Goal: Task Accomplishment & Management: Manage account settings

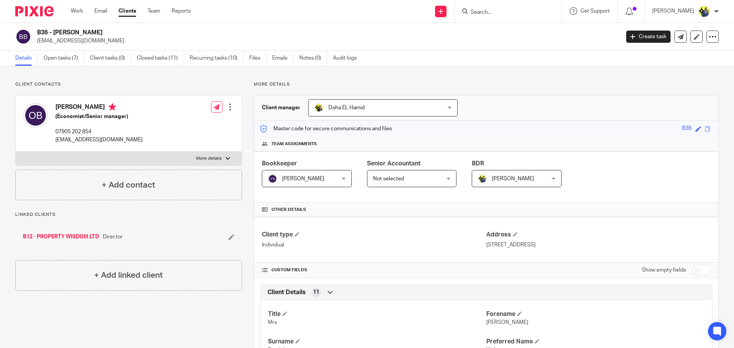
click at [314, 49] on div "B36 - [PERSON_NAME] [EMAIL_ADDRESS][DOMAIN_NAME] Create task Update from Compan…" at bounding box center [367, 37] width 734 height 28
click at [314, 57] on link "Notes (0)" at bounding box center [313, 58] width 28 height 15
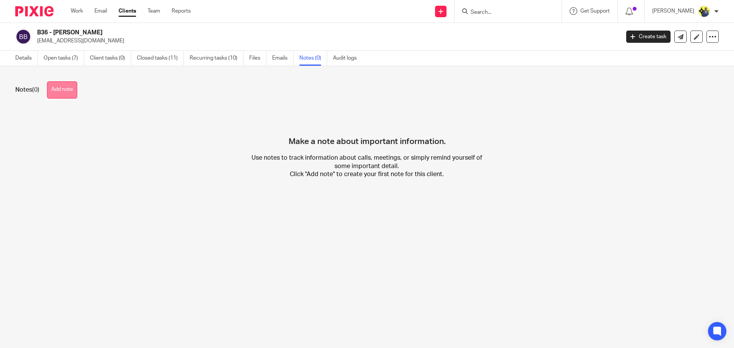
click at [56, 94] on button "Add note" at bounding box center [62, 89] width 30 height 17
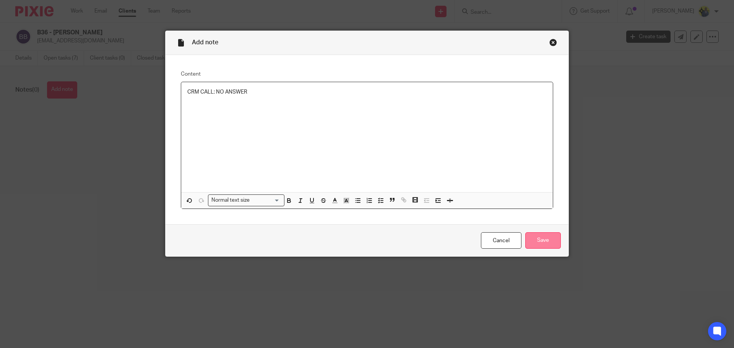
click at [554, 244] on input "Save" at bounding box center [543, 241] width 36 height 16
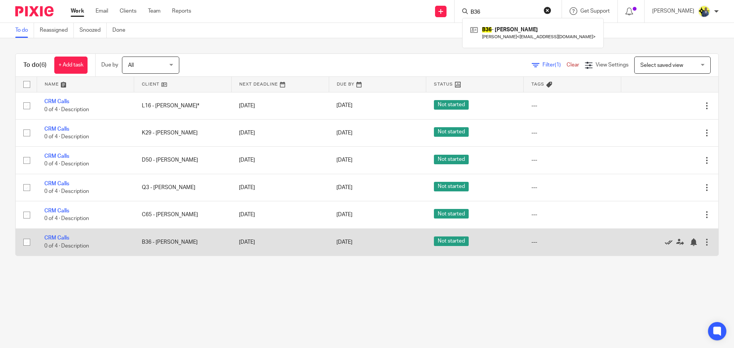
click at [665, 241] on icon at bounding box center [669, 243] width 8 height 8
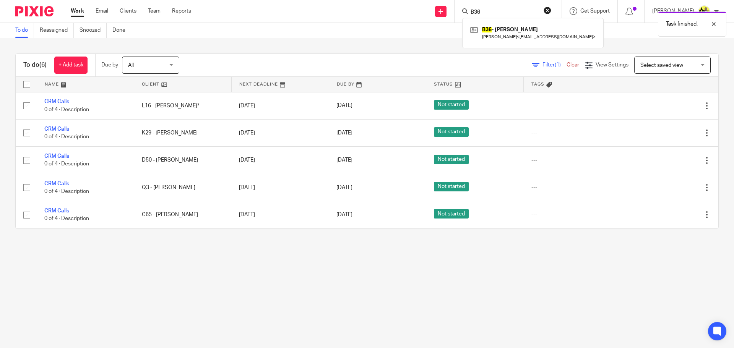
click at [560, 8] on div "Task finished." at bounding box center [546, 22] width 359 height 29
drag, startPoint x: 522, startPoint y: 10, endPoint x: 519, endPoint y: 12, distance: 4.1
click at [521, 10] on input "Search" at bounding box center [504, 12] width 69 height 7
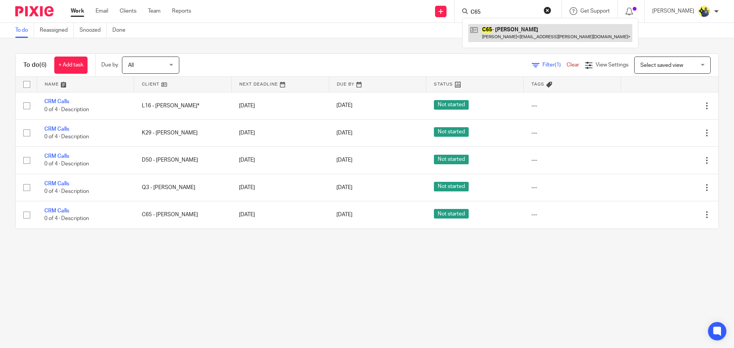
type input "C65"
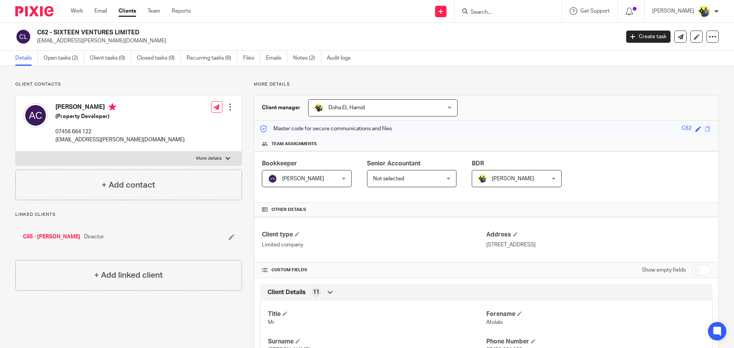
drag, startPoint x: 166, startPoint y: 33, endPoint x: 53, endPoint y: 29, distance: 113.3
click at [53, 29] on h2 "C62 - SIXTEEN VENTURES LIMITED" at bounding box center [268, 33] width 462 height 8
copy h2 "SIXTEEN VENTURES LIMITED"
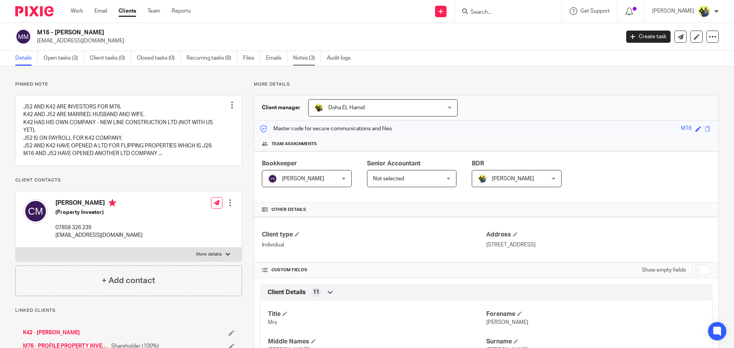
click at [299, 57] on link "Notes (3)" at bounding box center [307, 58] width 28 height 15
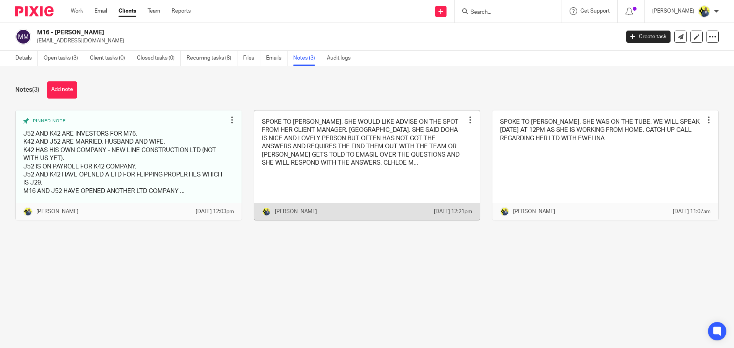
click at [356, 148] on link at bounding box center [367, 166] width 226 height 110
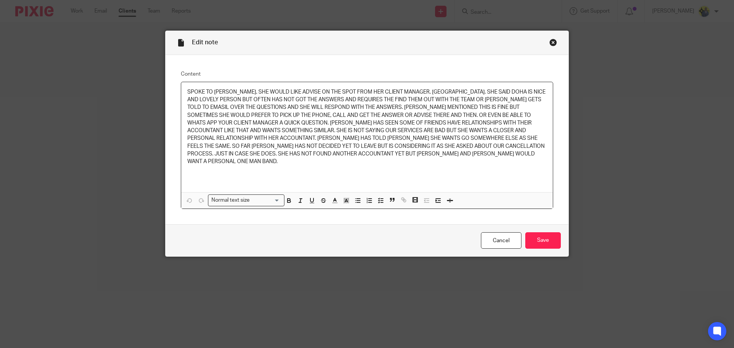
click at [374, 153] on p "SPOKE TO CHLOE, SHE WOULD LIKE ADVISE ON THE SPOT FROM HER CLIENT MANAGER, DOHA…" at bounding box center [366, 127] width 359 height 78
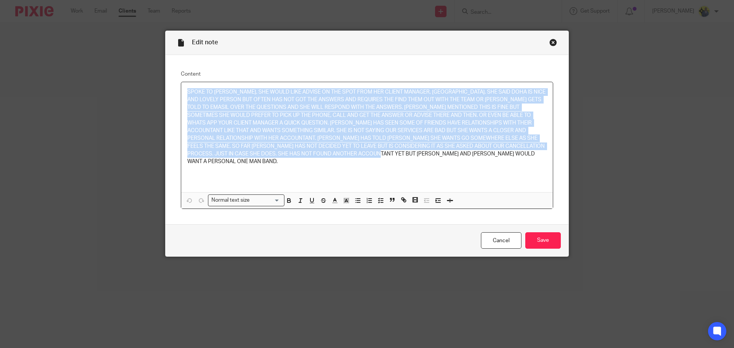
drag, startPoint x: 385, startPoint y: 158, endPoint x: 181, endPoint y: 78, distance: 219.1
click at [181, 78] on fieldset "Content SPOKE TO CHLOE, SHE WOULD LIKE ADVISE ON THE SPOT FROM HER CLIENT MANAG…" at bounding box center [367, 139] width 372 height 139
click at [412, 181] on div "SPOKE TO CHLOE, SHE WOULD LIKE ADVISE ON THE SPOT FROM HER CLIENT MANAGER, DOHA…" at bounding box center [367, 137] width 372 height 110
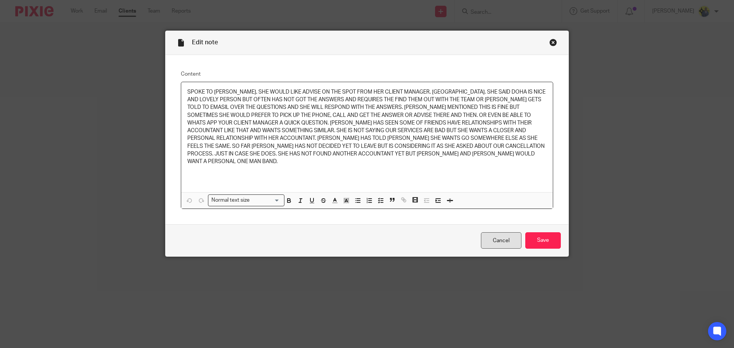
click at [503, 238] on link "Cancel" at bounding box center [501, 241] width 41 height 16
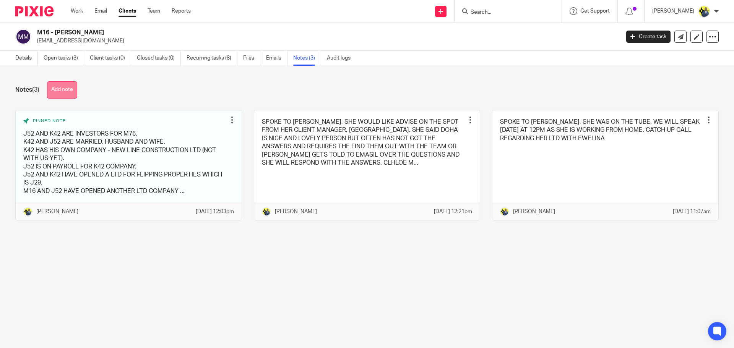
click at [59, 93] on button "Add note" at bounding box center [62, 89] width 30 height 17
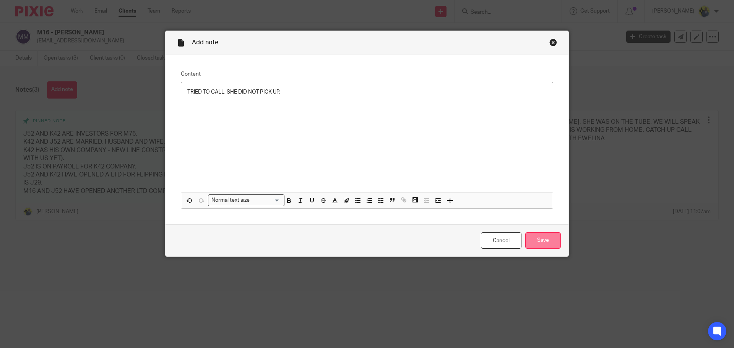
click at [539, 238] on input "Save" at bounding box center [543, 241] width 36 height 16
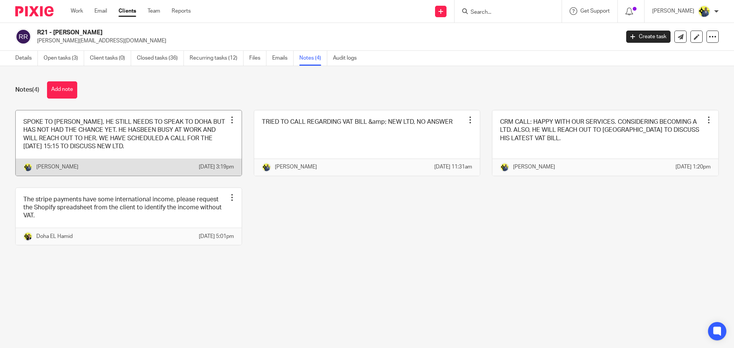
click at [124, 132] on link at bounding box center [129, 143] width 226 height 65
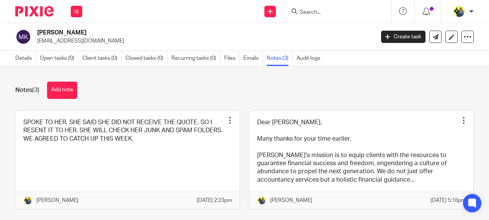
click at [211, 85] on div "Notes (3) Add note" at bounding box center [244, 89] width 458 height 17
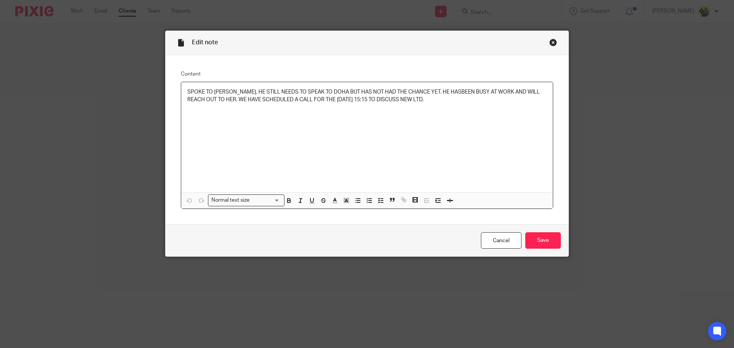
click at [440, 89] on p "SPOKE TO GEORGE, HE STILL NEEDS TO SPEAK TO DOHA BUT HAS NOT HAD THE CHANCE YET…" at bounding box center [366, 96] width 359 height 16
click at [538, 242] on input "Save" at bounding box center [543, 241] width 36 height 16
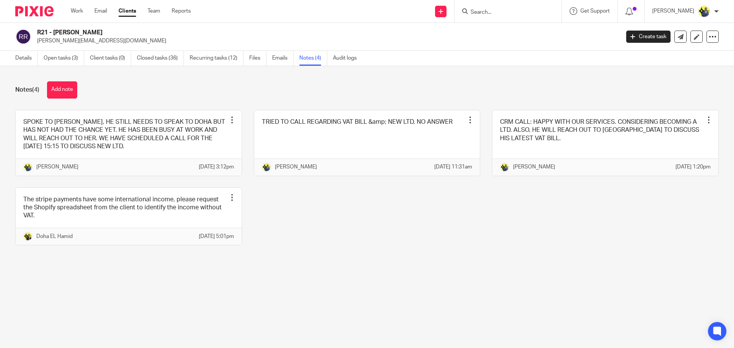
click at [109, 78] on div "Notes (4) Add note SPOKE TO [PERSON_NAME], HE STILL NEEDS TO SPEAK TO [GEOGRAPH…" at bounding box center [367, 169] width 734 height 206
click at [27, 54] on link "Details" at bounding box center [26, 58] width 23 height 15
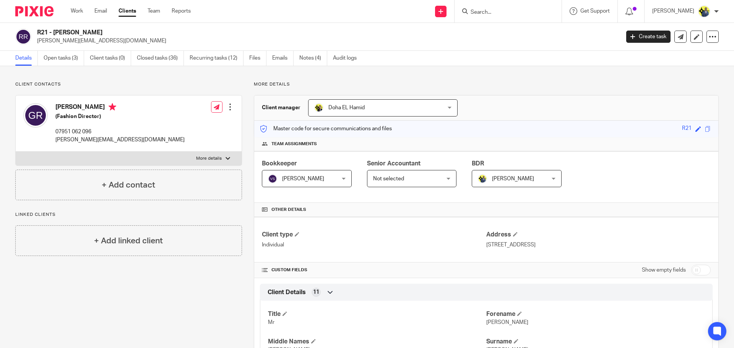
drag, startPoint x: 112, startPoint y: 34, endPoint x: 52, endPoint y: 32, distance: 59.7
click at [52, 32] on h2 "R21 - GEORGE ROBERTS" at bounding box center [268, 33] width 462 height 8
click at [109, 44] on p "george@insidetag.co.uk" at bounding box center [326, 41] width 578 height 8
drag, startPoint x: 105, startPoint y: 40, endPoint x: 37, endPoint y: 41, distance: 67.7
click at [37, 41] on p "[PERSON_NAME][EMAIL_ADDRESS][DOMAIN_NAME]" at bounding box center [326, 41] width 578 height 8
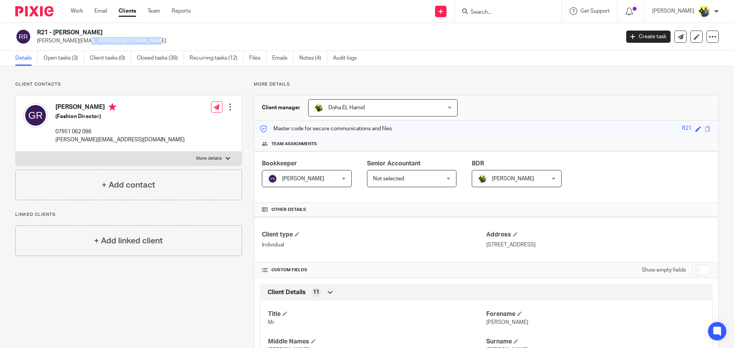
copy p "[PERSON_NAME][EMAIL_ADDRESS][DOMAIN_NAME]"
click at [104, 31] on h2 "R21 - GEORGE ROBERTS" at bounding box center [268, 33] width 462 height 8
drag, startPoint x: 111, startPoint y: 31, endPoint x: 55, endPoint y: 27, distance: 56.3
click at [55, 27] on div "R21 - GEORGE ROBERTS george@insidetag.co.uk Create task Update from Companies H…" at bounding box center [367, 37] width 734 height 28
copy h2 "GEORGE ROBERTS"
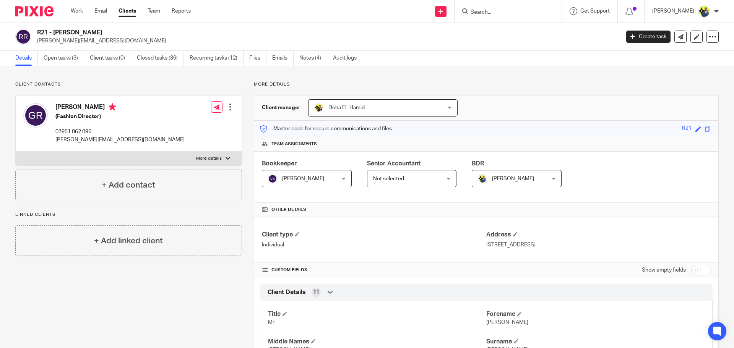
click at [91, 41] on p "[PERSON_NAME][EMAIL_ADDRESS][DOMAIN_NAME]" at bounding box center [326, 41] width 578 height 8
drag, startPoint x: 99, startPoint y: 41, endPoint x: 37, endPoint y: 39, distance: 62.0
click at [37, 39] on p "[PERSON_NAME][EMAIL_ADDRESS][DOMAIN_NAME]" at bounding box center [326, 41] width 578 height 8
copy p "[PERSON_NAME][EMAIL_ADDRESS][DOMAIN_NAME]"
drag, startPoint x: 110, startPoint y: 129, endPoint x: 47, endPoint y: 127, distance: 63.1
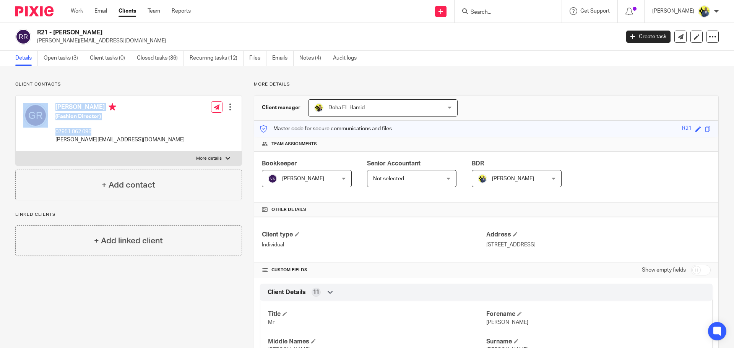
click at [47, 127] on div "George Roberts (Fashion Director) 07951 062 096 george@insidetag.co.uk" at bounding box center [103, 123] width 161 height 48
click at [143, 132] on div "George Roberts (Fashion Director) 07951 062 096 george@insidetag.co.uk Edit con…" at bounding box center [129, 124] width 226 height 56
drag, startPoint x: 96, startPoint y: 132, endPoint x: 53, endPoint y: 132, distance: 42.8
click at [53, 132] on div "George Roberts (Fashion Director) 07951 062 096 george@insidetag.co.uk" at bounding box center [103, 123] width 161 height 48
copy p "07951 062 096"
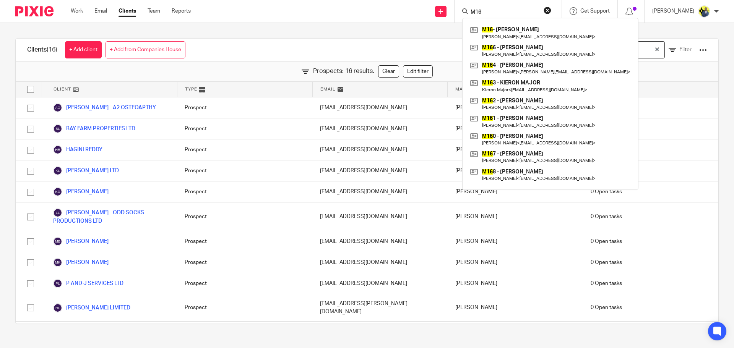
scroll to position [125, 0]
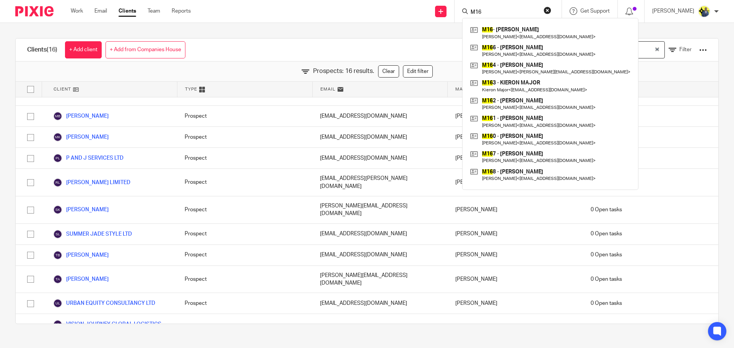
click at [264, 24] on div "Clients (16) + Add client + Add from Companies House View: Prospects Loading...…" at bounding box center [367, 181] width 734 height 317
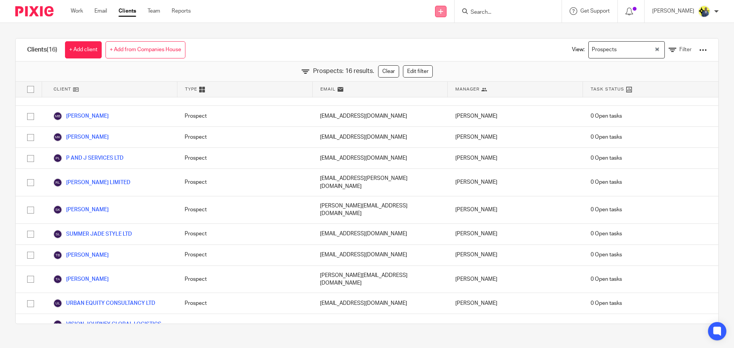
click at [447, 12] on link at bounding box center [440, 11] width 11 height 11
click at [450, 46] on link "Create task" at bounding box center [451, 46] width 54 height 11
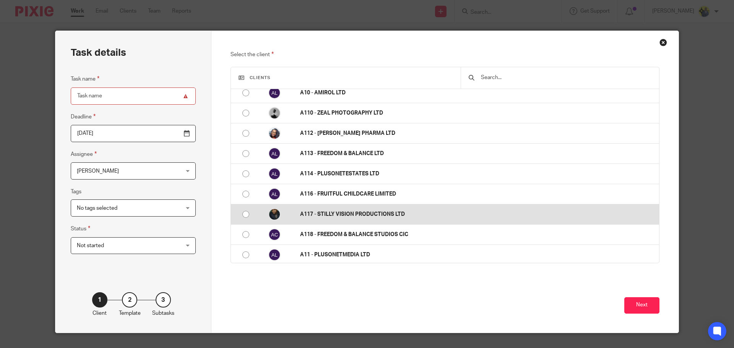
scroll to position [89, 0]
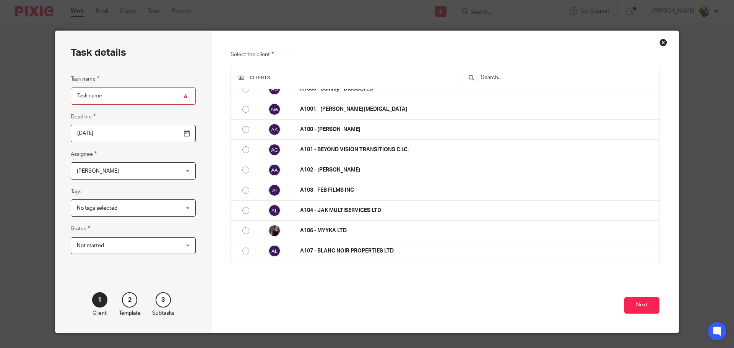
click at [664, 40] on div "Close this dialog window" at bounding box center [664, 43] width 8 height 8
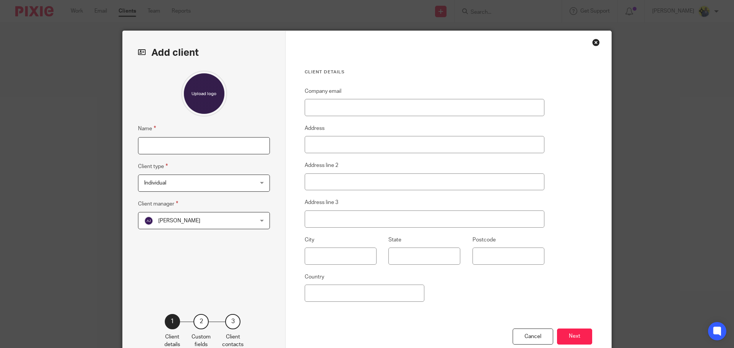
click at [152, 144] on input "Name" at bounding box center [204, 145] width 132 height 17
paste input "GEORGE ROBERTS"
type input "GEORGE ROBERTS"
click at [189, 185] on span "Individual" at bounding box center [194, 183] width 100 height 16
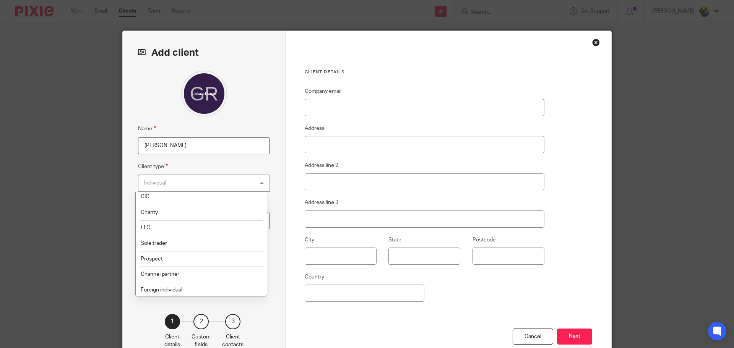
scroll to position [51, 0]
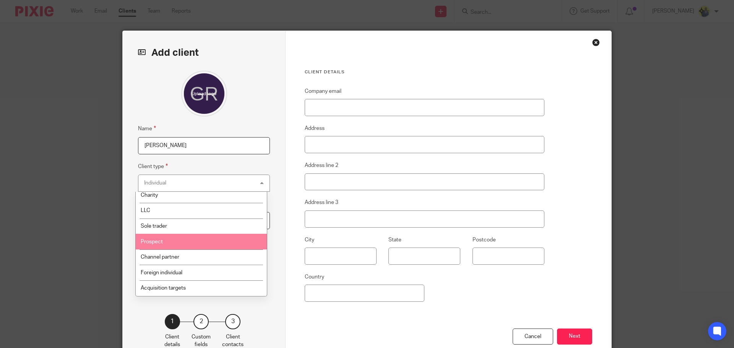
click at [168, 236] on li "Prospect" at bounding box center [201, 242] width 131 height 16
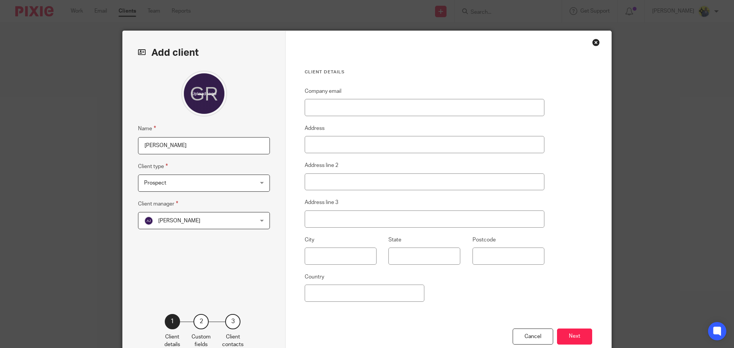
click at [173, 214] on span "[PERSON_NAME]" at bounding box center [194, 221] width 100 height 16
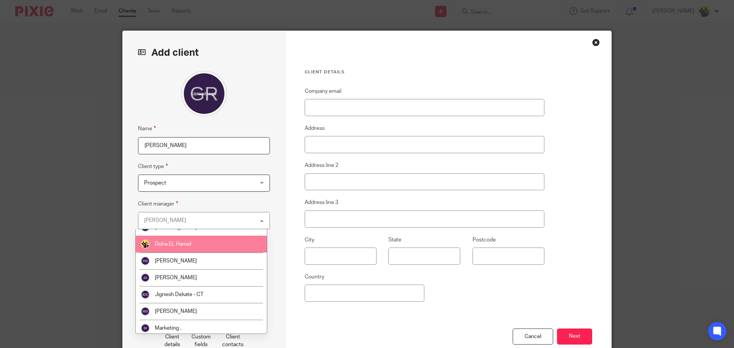
scroll to position [89, 0]
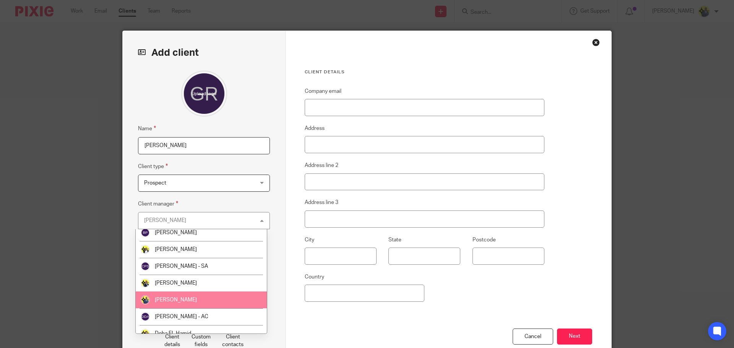
click at [170, 296] on li "[PERSON_NAME]" at bounding box center [201, 300] width 131 height 17
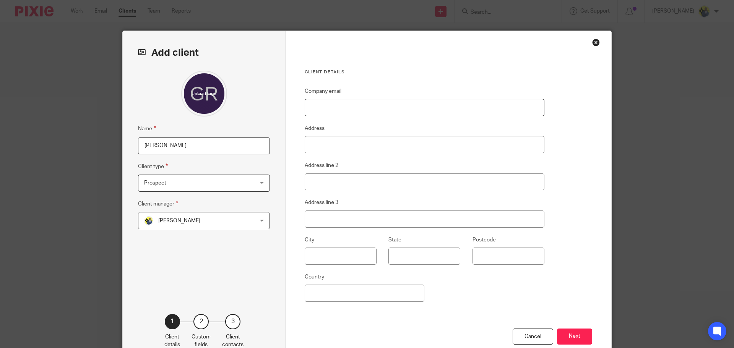
click at [321, 110] on input "Company email" at bounding box center [425, 107] width 240 height 17
click at [344, 106] on input "Company email" at bounding box center [425, 107] width 240 height 17
paste input "george@insidetag.co.uk"
type input "george@insidetag.co.uk"
click at [217, 125] on fieldset "Name GEORGE ROBERTS" at bounding box center [204, 139] width 132 height 30
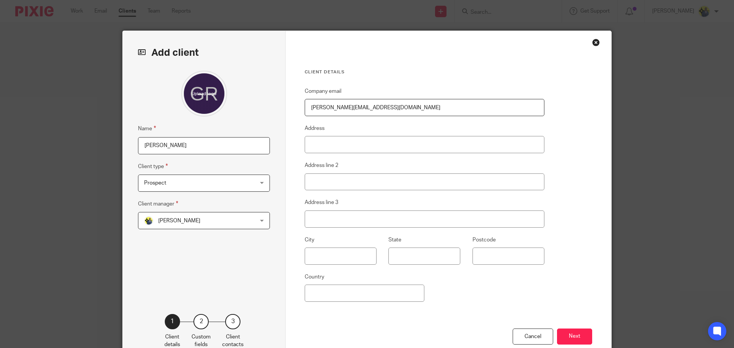
click at [206, 143] on input "GEORGE ROBERTS" at bounding box center [204, 145] width 132 height 17
type input "GEORGE ROBERTS LTD"
click at [583, 332] on button "Next" at bounding box center [574, 337] width 35 height 16
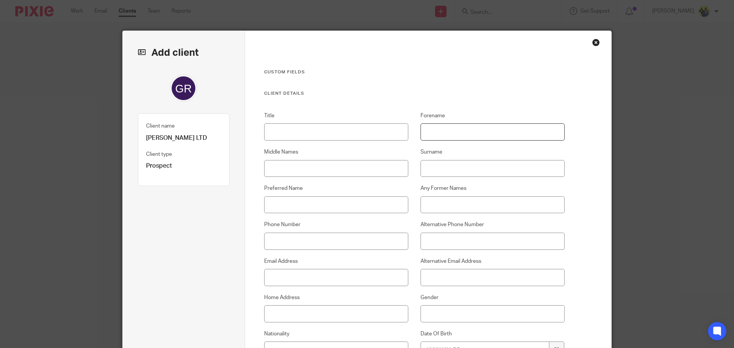
click at [451, 130] on input "Forename" at bounding box center [493, 132] width 145 height 17
type input "GEORGE ROBERTS"
click at [265, 235] on input "Phone Number" at bounding box center [336, 241] width 145 height 17
paste input "07951 062 096"
type input "07951 062 096"
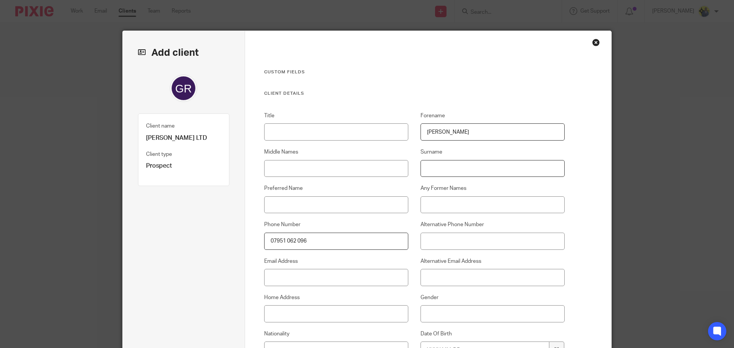
click at [449, 168] on input "Surname" at bounding box center [493, 168] width 145 height 17
type input "ROBERTS"
click input "GEORGE ROBERTS"
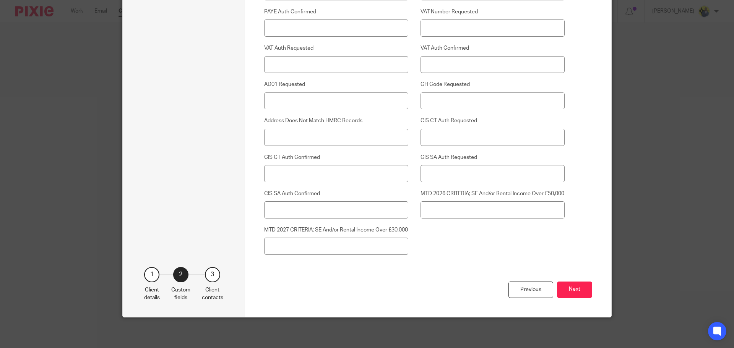
scroll to position [1949, 0]
type input "GEORGE"
click button "Next"
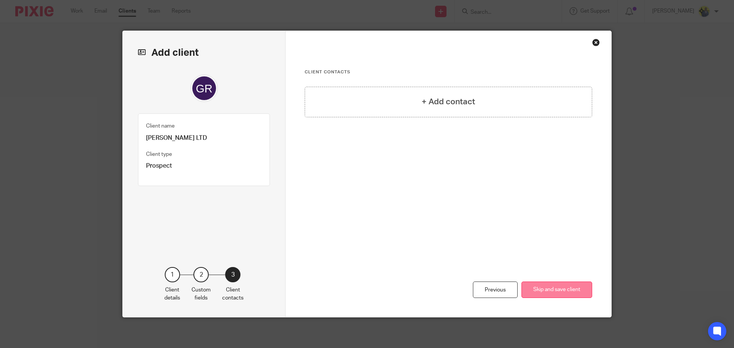
click button "Skip and save client"
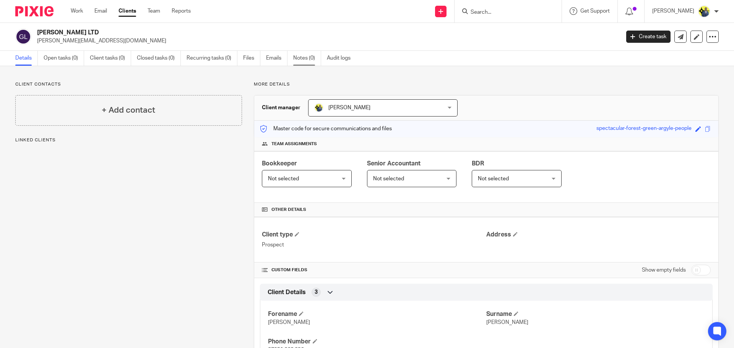
click at [306, 61] on link "Notes (0)" at bounding box center [307, 58] width 28 height 15
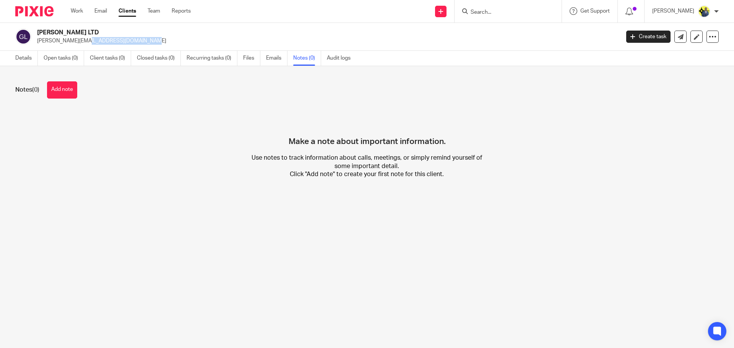
drag, startPoint x: 113, startPoint y: 44, endPoint x: 37, endPoint y: 37, distance: 76.1
click at [37, 37] on p "[PERSON_NAME][EMAIL_ADDRESS][DOMAIN_NAME]" at bounding box center [326, 41] width 578 height 8
copy p "[PERSON_NAME][EMAIL_ADDRESS][DOMAIN_NAME]"
click at [30, 60] on link "Details" at bounding box center [26, 58] width 23 height 15
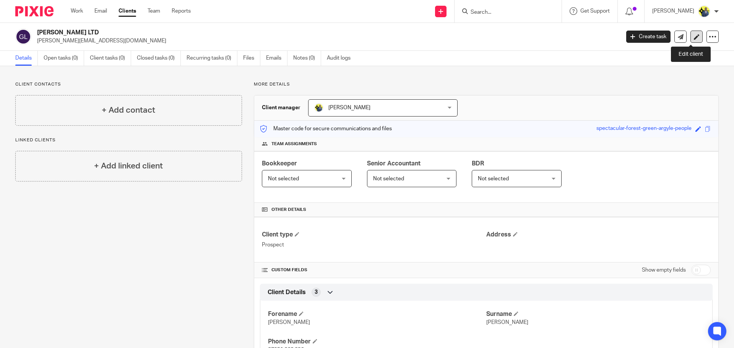
click at [691, 40] on link at bounding box center [697, 37] width 12 height 12
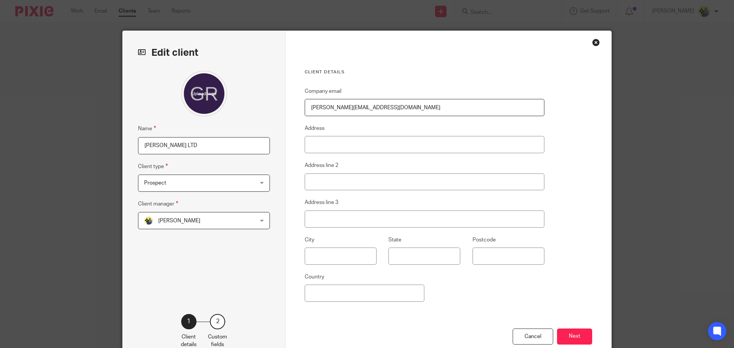
click at [189, 145] on input "[PERSON_NAME] LTD" at bounding box center [204, 145] width 132 height 17
click at [204, 143] on input "[PERSON_NAME] INSIDETAG LTD" at bounding box center [204, 145] width 132 height 17
type input "[PERSON_NAME] INSIDE TAG LTD"
click at [580, 339] on button "Next" at bounding box center [574, 337] width 35 height 16
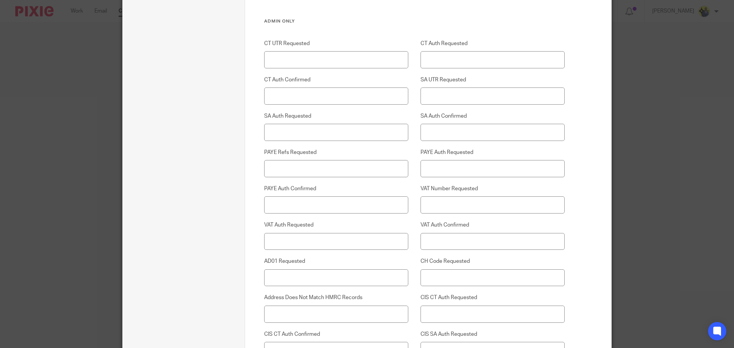
scroll to position [1949, 0]
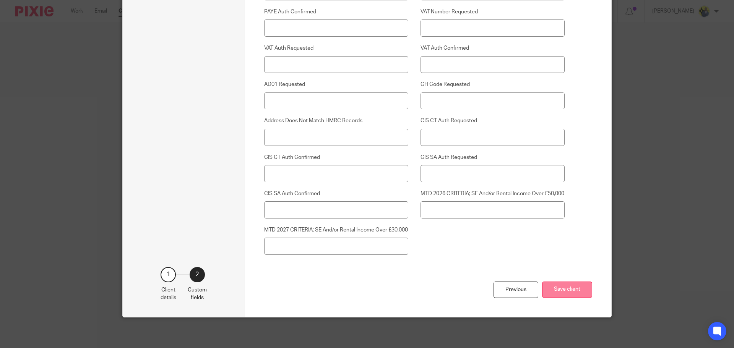
click at [570, 297] on button "Save client" at bounding box center [567, 290] width 50 height 16
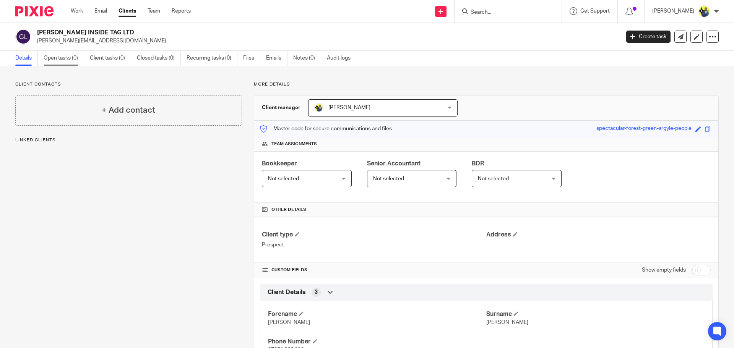
click at [64, 64] on link "Open tasks (0)" at bounding box center [64, 58] width 41 height 15
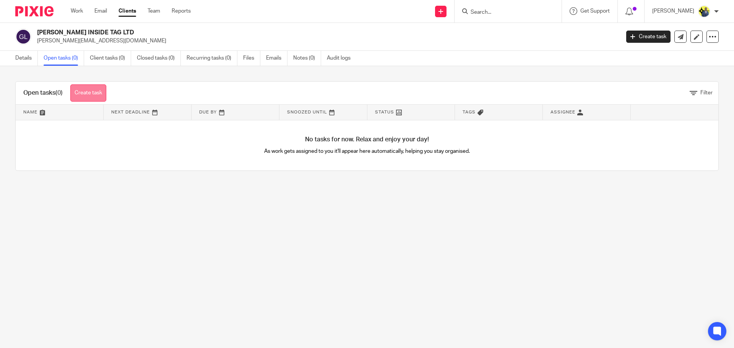
click at [101, 94] on link "Create task" at bounding box center [88, 93] width 36 height 17
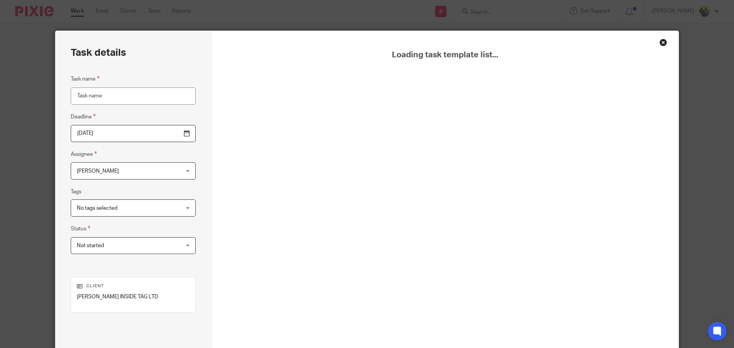
click at [131, 99] on input "Task name" at bounding box center [133, 96] width 125 height 17
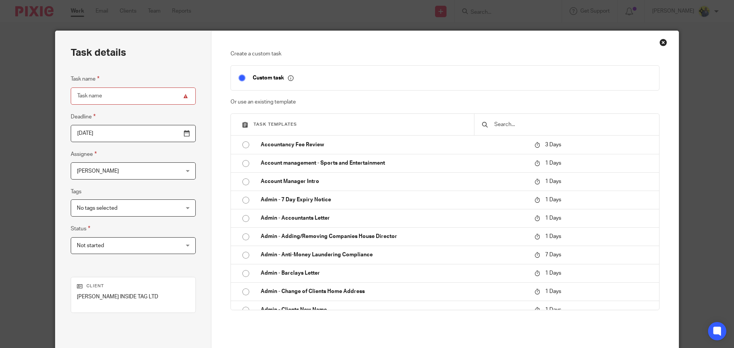
click at [521, 123] on input "text" at bounding box center [573, 124] width 158 height 8
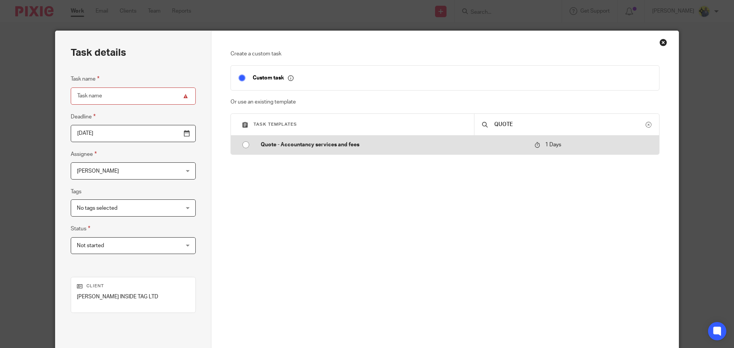
type input "QUOTE"
click at [307, 138] on td "Quote - Accountancy services and fees" at bounding box center [392, 145] width 278 height 18
type input "[DATE]"
type input "Quote - Accountancy services and fees"
checkbox input "false"
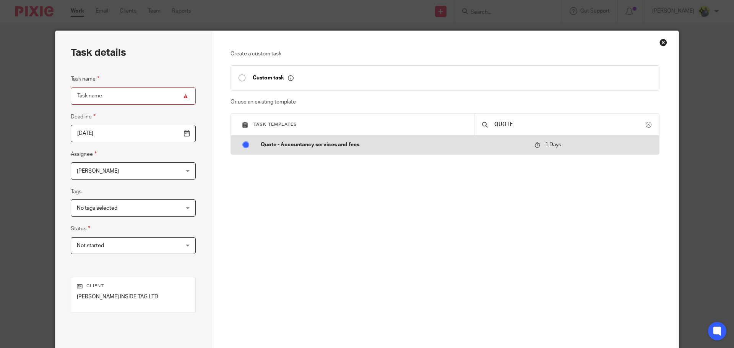
radio input "true"
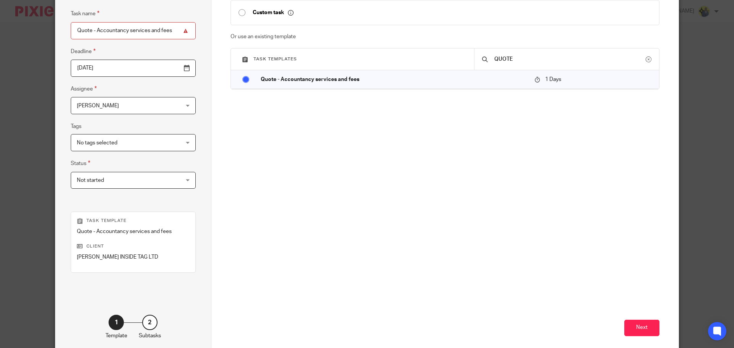
scroll to position [104, 0]
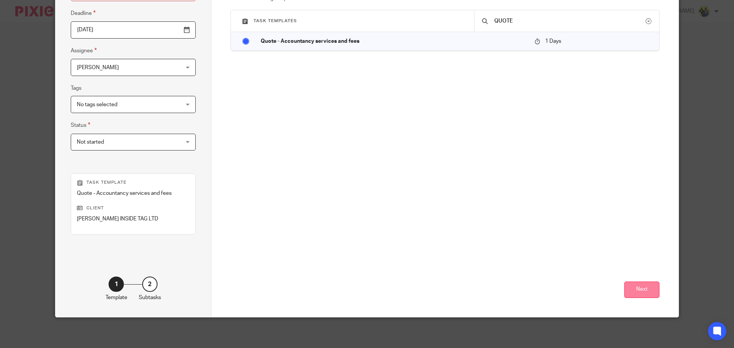
click at [637, 291] on button "Next" at bounding box center [642, 290] width 35 height 16
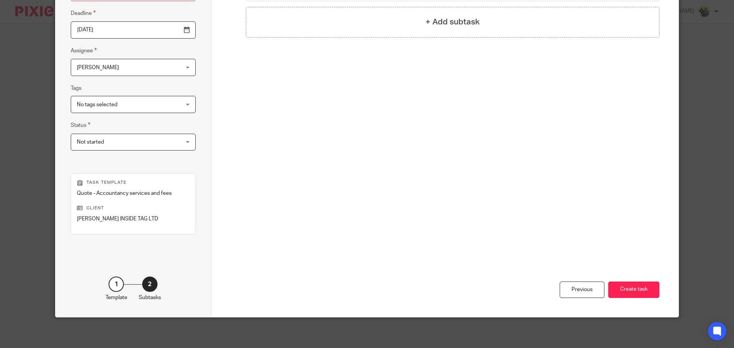
scroll to position [0, 0]
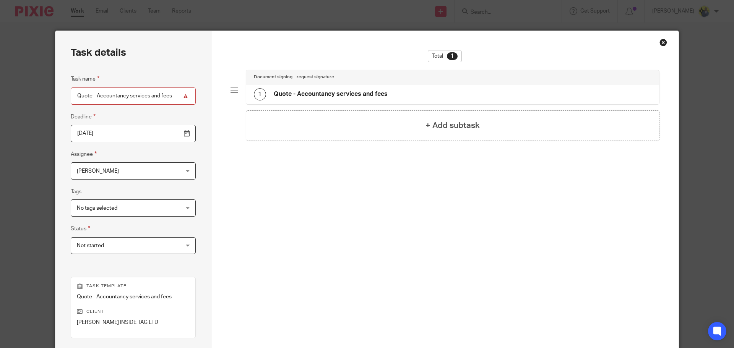
click at [385, 98] on div "1 Quote - Accountancy services and fees" at bounding box center [452, 95] width 413 height 20
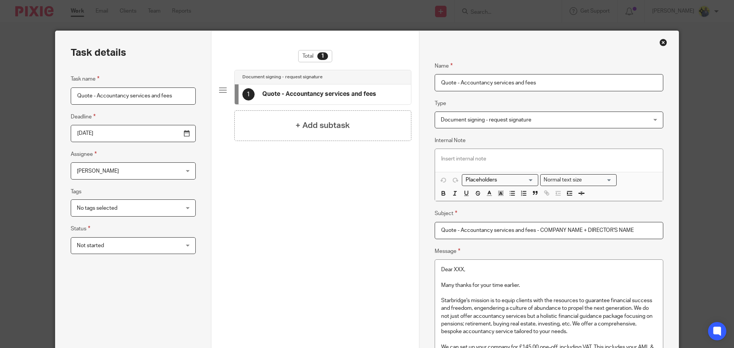
drag, startPoint x: 634, startPoint y: 228, endPoint x: 377, endPoint y: 228, distance: 256.6
paste input "[PERSON_NAME][EMAIL_ADDRESS][DOMAIN_NAME]"
click at [505, 233] on input "[PERSON_NAME][EMAIL_ADDRESS][DOMAIN_NAME]" at bounding box center [549, 230] width 229 height 17
type input "Quote - Accountancy services and fees - COMPANY NAME + DIRECTOR'S NAME"
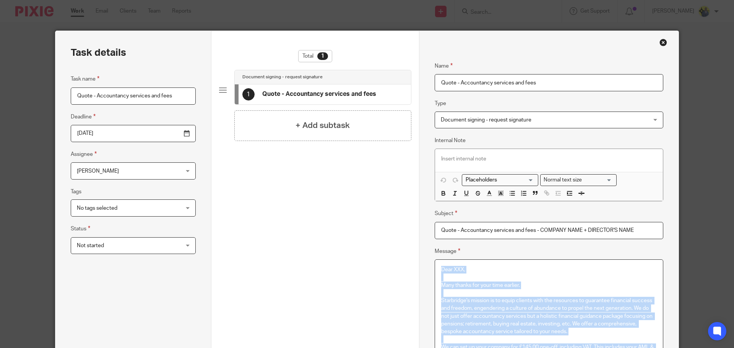
drag, startPoint x: 487, startPoint y: 219, endPoint x: 360, endPoint y: -35, distance: 283.7
click at [360, 0] on html "Work Email Clients Team Reports Work Email Clients Team Reports Settings Send n…" at bounding box center [367, 174] width 734 height 348
copy div "Dear XXX, Many thanks for your time earlier. Starbridge's mission is to equip c…"
click at [660, 42] on div "Close this dialog window" at bounding box center [664, 43] width 8 height 8
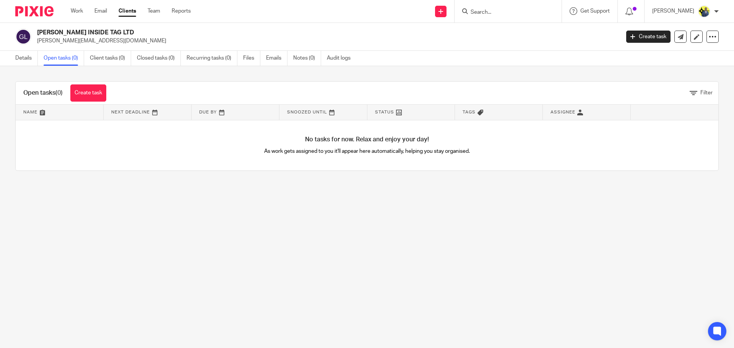
drag, startPoint x: 161, startPoint y: 29, endPoint x: 93, endPoint y: 32, distance: 68.1
click at [93, 32] on h2 "[PERSON_NAME] INSIDE TAG LTD" at bounding box center [268, 33] width 462 height 8
copy h2 "INSIDE TAG LTD"
click at [146, 39] on p "[PERSON_NAME][EMAIL_ADDRESS][DOMAIN_NAME]" at bounding box center [326, 41] width 578 height 8
click at [24, 59] on link "Details" at bounding box center [26, 58] width 23 height 15
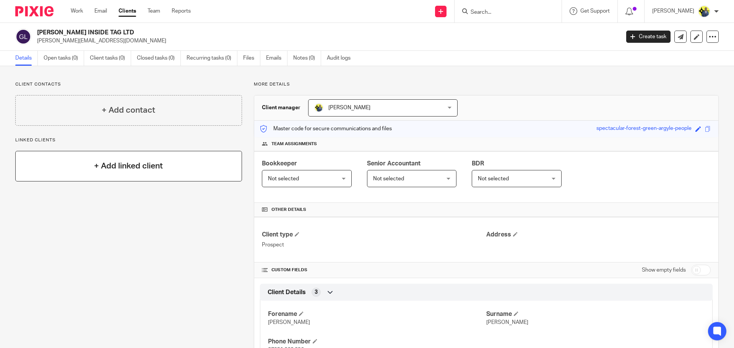
click at [154, 169] on h4 "+ Add linked client" at bounding box center [128, 166] width 69 height 12
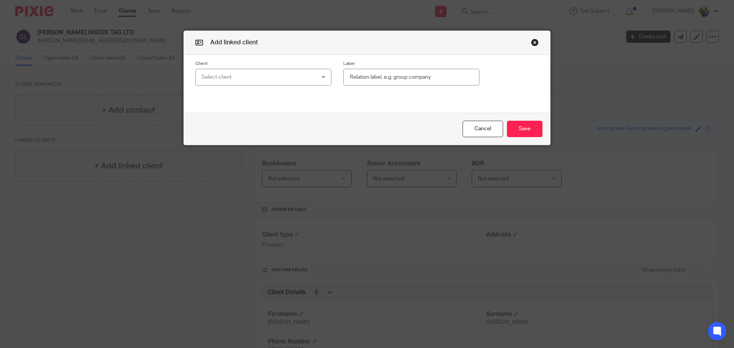
click at [228, 76] on div "Select client" at bounding box center [254, 77] width 104 height 16
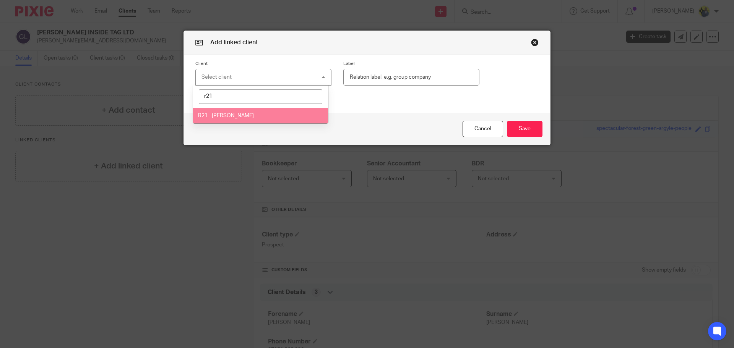
type input "r21"
click at [237, 119] on li "R21 - GEORGE ROBERTS" at bounding box center [260, 116] width 135 height 16
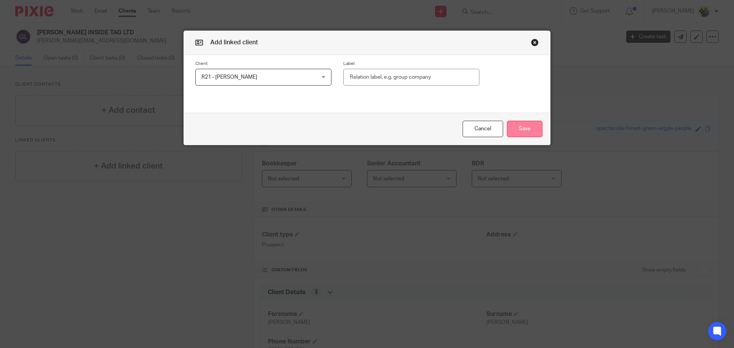
click at [522, 132] on button "Save" at bounding box center [525, 129] width 36 height 16
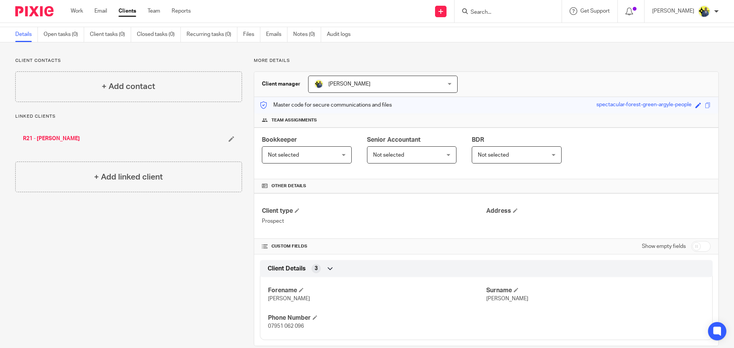
scroll to position [37, 0]
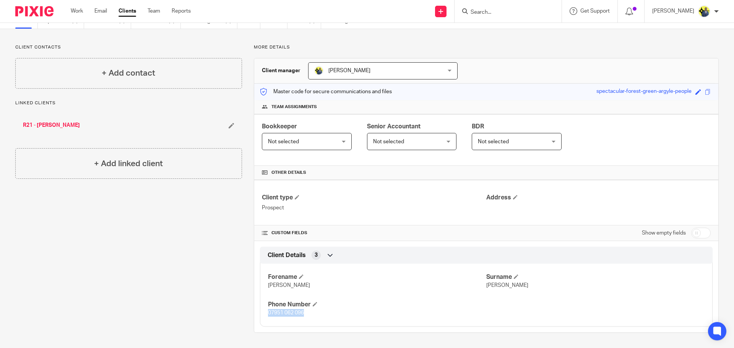
drag, startPoint x: 314, startPoint y: 315, endPoint x: 264, endPoint y: 311, distance: 49.9
click at [264, 311] on div "Forename GEORGE Surname ROBERTS Phone Number 07951 062 096" at bounding box center [486, 292] width 453 height 69
copy span "07951 062 096"
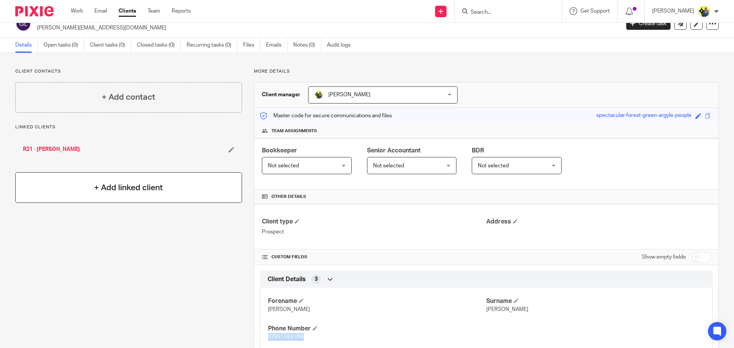
scroll to position [0, 0]
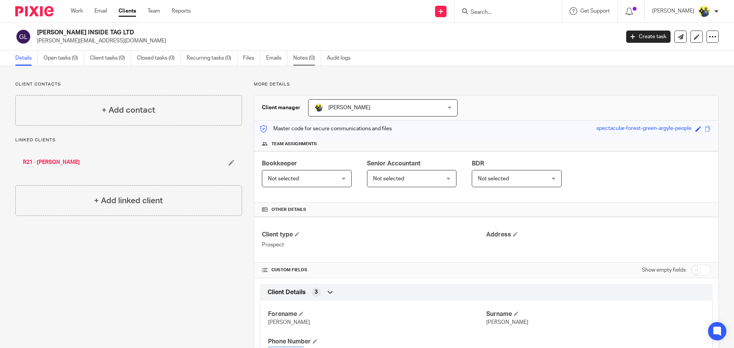
click at [309, 59] on link "Notes (0)" at bounding box center [307, 58] width 28 height 15
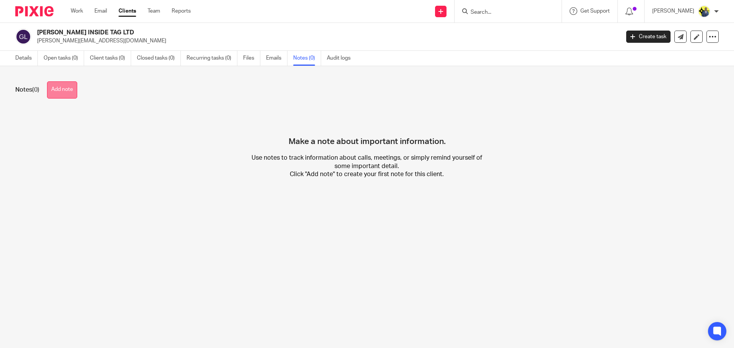
click at [72, 87] on button "Add note" at bounding box center [62, 89] width 30 height 17
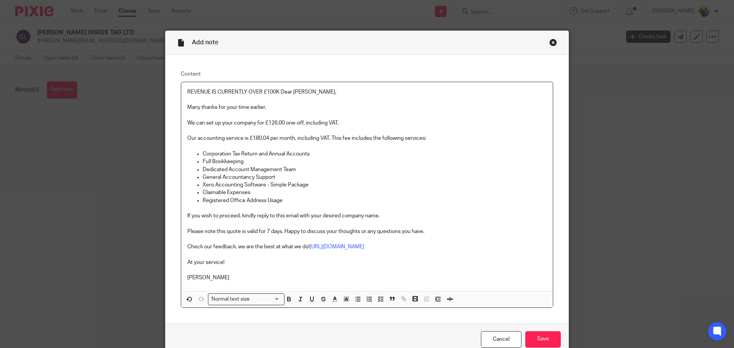
click at [276, 89] on p "REVENUE IS CURRENTLY OVER £100K Dear [PERSON_NAME]," at bounding box center [366, 92] width 359 height 8
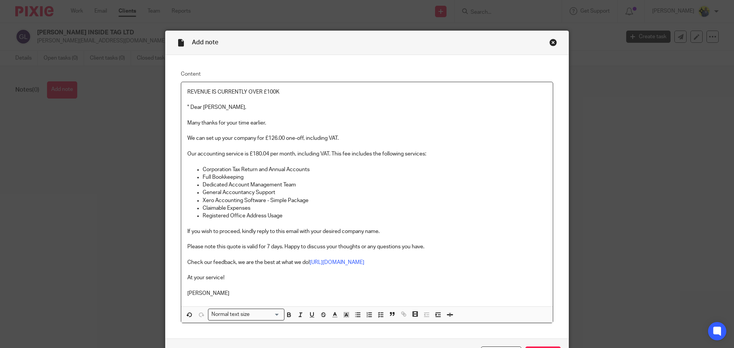
scroll to position [89, 0]
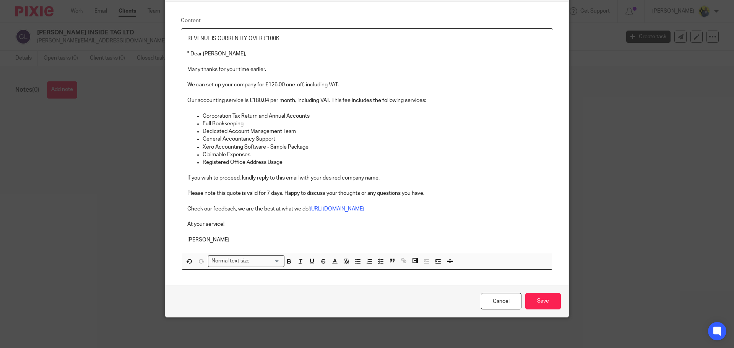
click at [245, 240] on p "[PERSON_NAME]" at bounding box center [366, 240] width 359 height 8
click at [546, 303] on input "Save" at bounding box center [543, 301] width 36 height 16
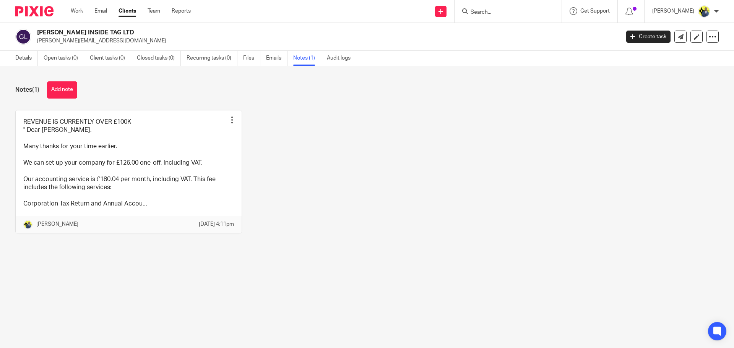
click at [415, 101] on div "Notes (1) Add note REVENUE IS CURRENTLY OVER £100K " Dear [PERSON_NAME], Many t…" at bounding box center [367, 163] width 734 height 194
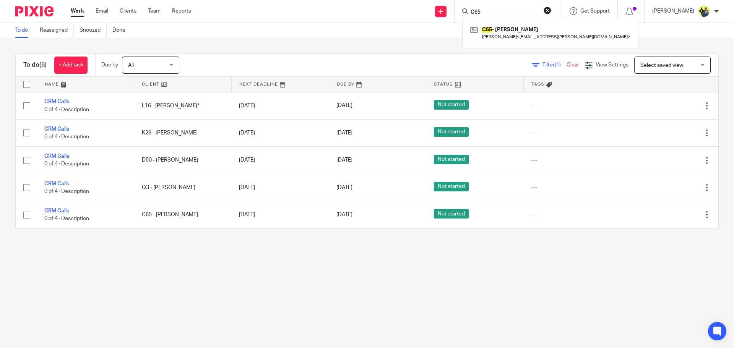
drag, startPoint x: 503, startPoint y: 10, endPoint x: 386, endPoint y: 7, distance: 117.1
click at [386, 7] on div "Send new email Create task Add client Request signature C65 C65 - [PERSON_NAME]…" at bounding box center [469, 11] width 532 height 23
type input "Q3"
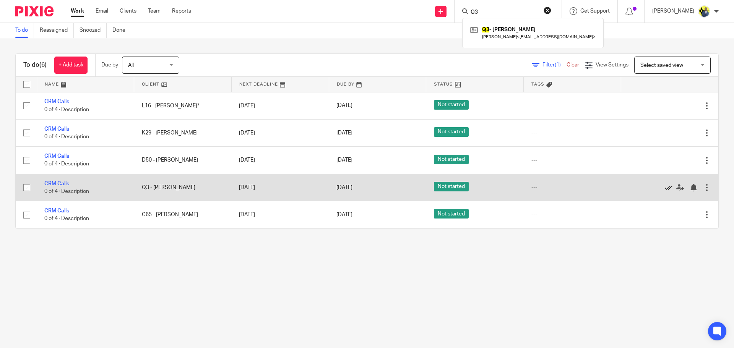
click at [665, 187] on icon at bounding box center [669, 188] width 8 height 8
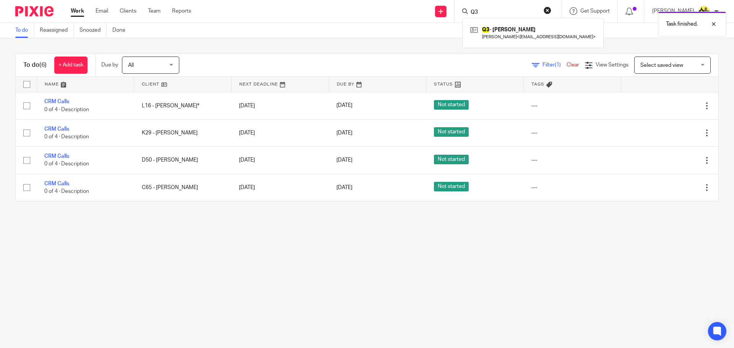
click at [498, 7] on form "Q3" at bounding box center [510, 12] width 81 height 10
click at [494, 8] on div "Task finished." at bounding box center [546, 22] width 359 height 29
click at [516, 13] on input "Search" at bounding box center [504, 12] width 69 height 7
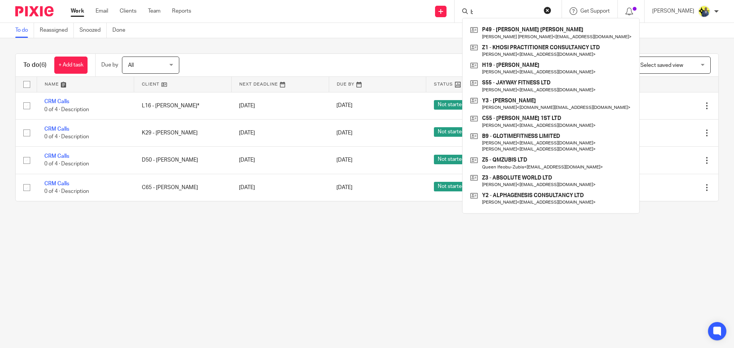
type input "l"
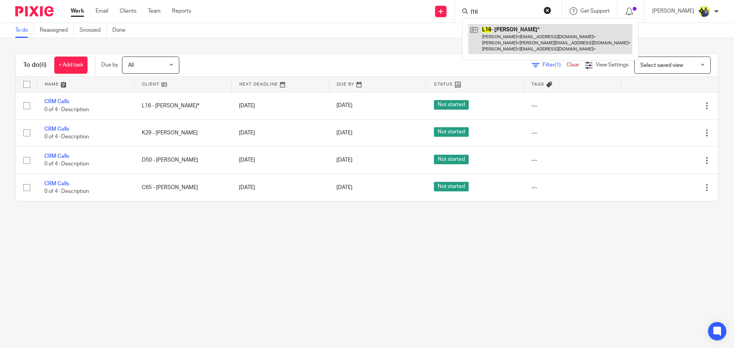
type input "l16"
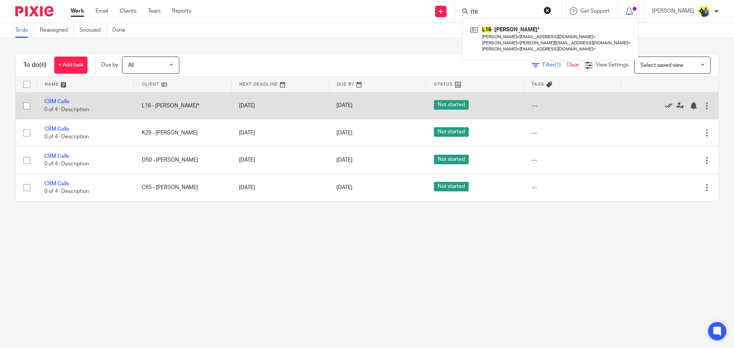
click at [665, 104] on icon at bounding box center [669, 106] width 8 height 8
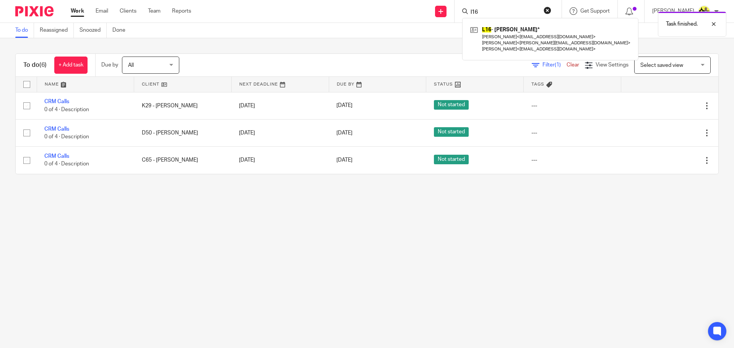
click at [555, 10] on div "Task finished." at bounding box center [546, 22] width 359 height 29
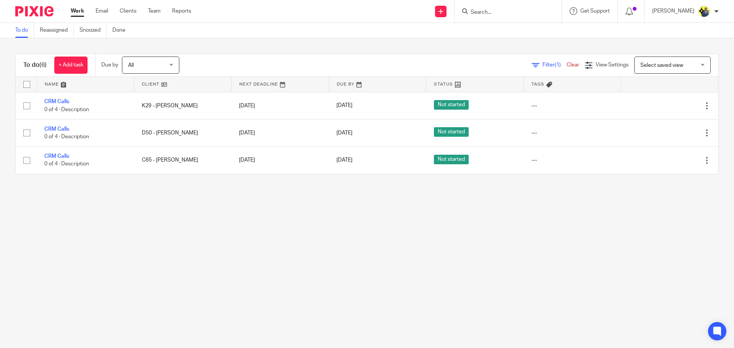
click at [499, 8] on form at bounding box center [510, 12] width 81 height 10
click at [482, 13] on input "Search" at bounding box center [504, 12] width 69 height 7
type input "K29"
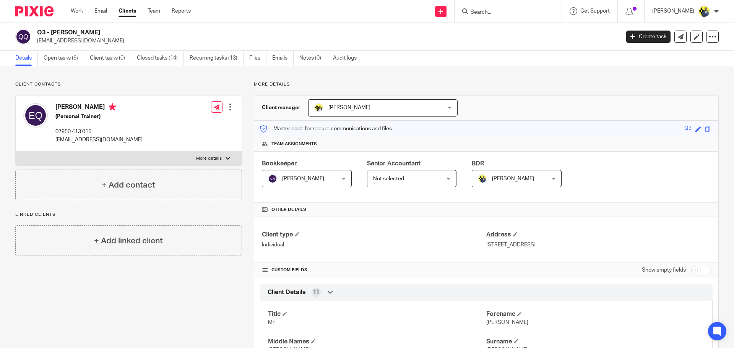
drag, startPoint x: 108, startPoint y: 101, endPoint x: 52, endPoint y: 100, distance: 55.8
click at [52, 100] on div "[PERSON_NAME] (Personal Trainer) 07950 413 015 [EMAIL_ADDRESS][DOMAIN_NAME]" at bounding box center [82, 123] width 119 height 48
copy h4 "[PERSON_NAME]"
click at [311, 63] on link "Notes (0)" at bounding box center [313, 58] width 28 height 15
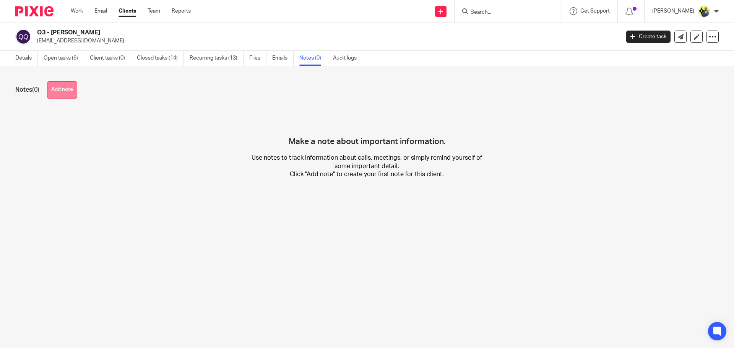
click at [70, 91] on button "Add note" at bounding box center [62, 89] width 30 height 17
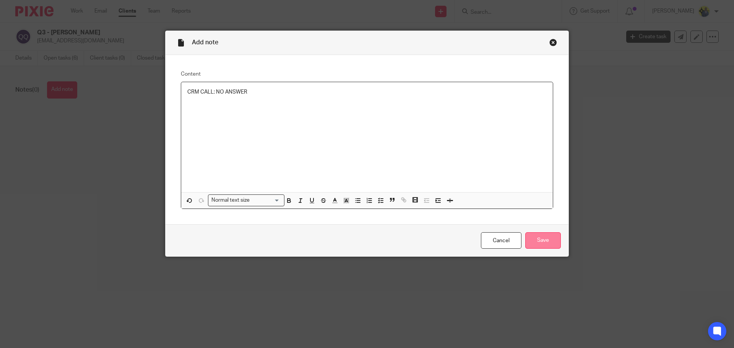
click at [544, 249] on input "Save" at bounding box center [543, 241] width 36 height 16
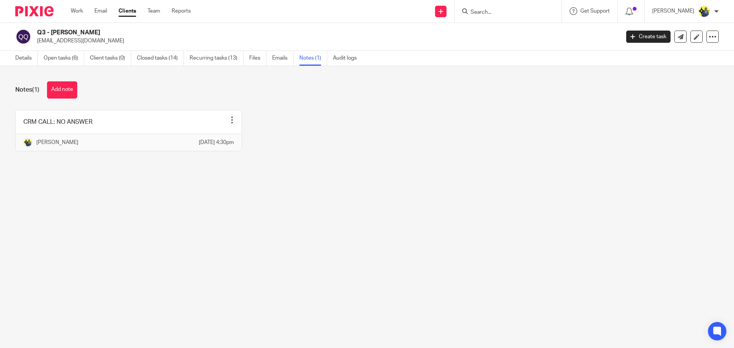
click at [518, 9] on input "Search" at bounding box center [504, 12] width 69 height 7
type input "L31"
click at [68, 93] on button "Add note" at bounding box center [62, 89] width 30 height 17
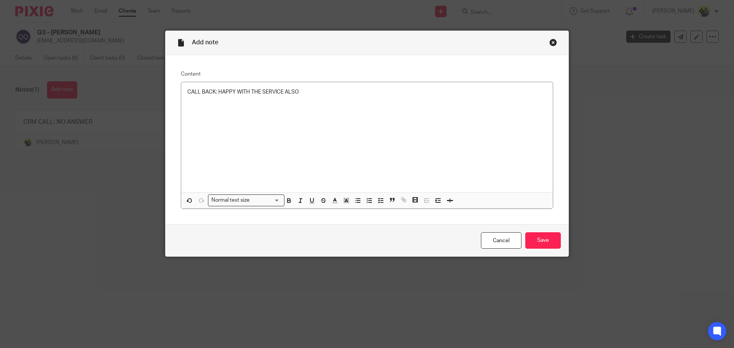
click at [328, 96] on p "CALL BACK: HAPPY WITH THE SERVICE ALSO" at bounding box center [366, 92] width 359 height 8
click at [200, 94] on p "CALL BACK: HAPPY WITH THE SERVICE ALSO" at bounding box center [366, 92] width 359 height 8
click at [198, 95] on p "CALL BACK: HAPPY WITH THE SERVICE ALSO" at bounding box center [366, 92] width 359 height 8
click at [332, 90] on p "CALLED BACK: HAPPY WITH THE SERVICE ALSO" at bounding box center [366, 92] width 359 height 8
click at [533, 244] on input "Save" at bounding box center [543, 241] width 36 height 16
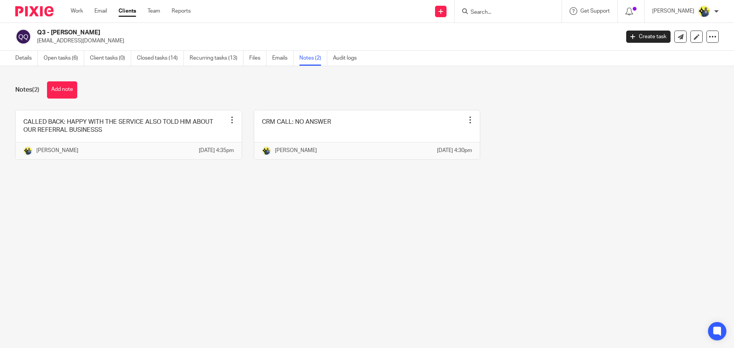
click at [319, 239] on main "Q3 - [PERSON_NAME] [EMAIL_ADDRESS][DOMAIN_NAME] Create task Update from Compani…" at bounding box center [367, 174] width 734 height 348
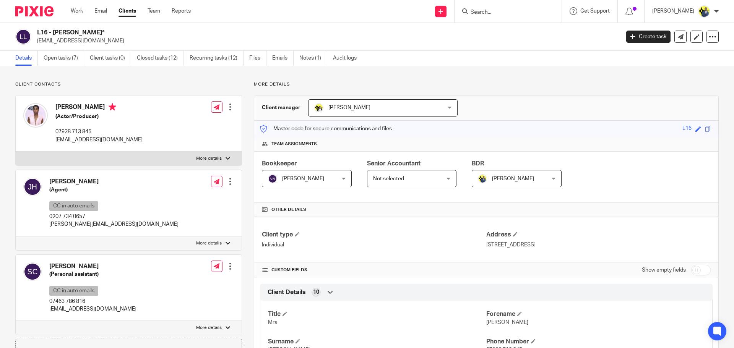
drag, startPoint x: 51, startPoint y: 108, endPoint x: 99, endPoint y: 105, distance: 47.5
click at [99, 105] on div "[PERSON_NAME] (Actor/Producer) 07928 713 845 [EMAIL_ADDRESS][DOMAIN_NAME]" at bounding box center [82, 123] width 119 height 48
copy div "[PERSON_NAME]"
click at [487, 8] on form at bounding box center [510, 12] width 81 height 10
click at [489, 14] on input "Search" at bounding box center [504, 12] width 69 height 7
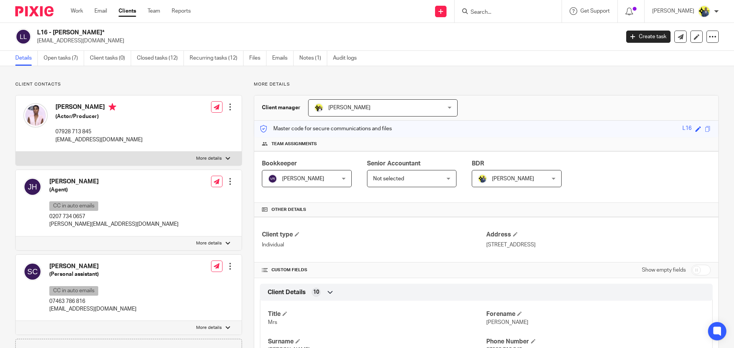
paste input "[PERSON_NAME]"
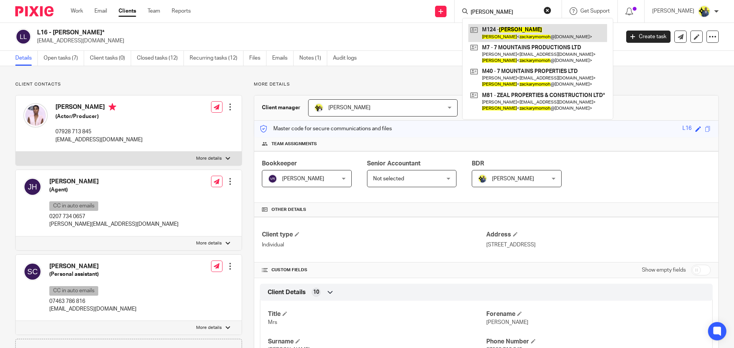
type input "[PERSON_NAME]"
click at [339, 87] on p "More details" at bounding box center [486, 84] width 465 height 6
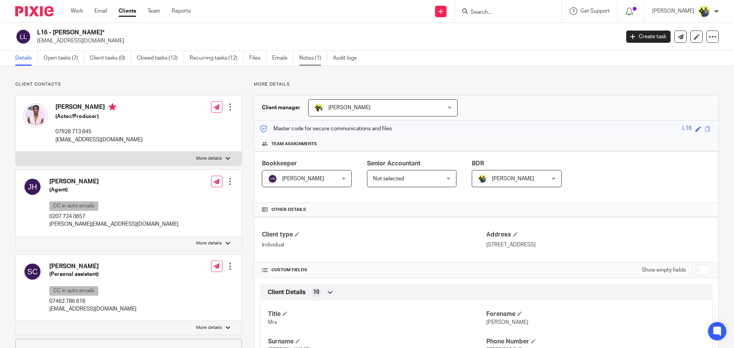
click at [307, 57] on link "Notes (1)" at bounding box center [313, 58] width 28 height 15
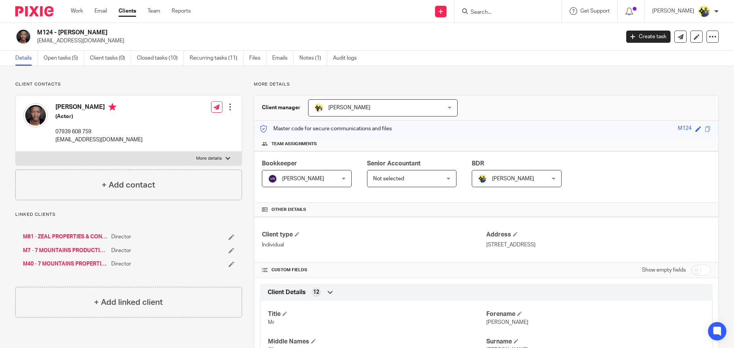
click at [83, 254] on link "M7 - 7 MOUNTAINS PRODUCTIONS LTD" at bounding box center [65, 251] width 85 height 8
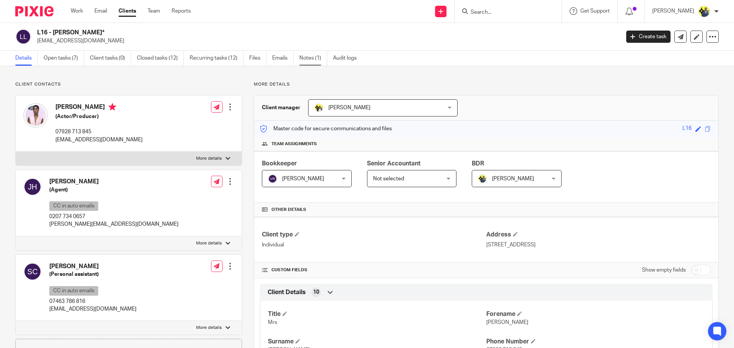
click at [310, 65] on link "Notes (1)" at bounding box center [313, 58] width 28 height 15
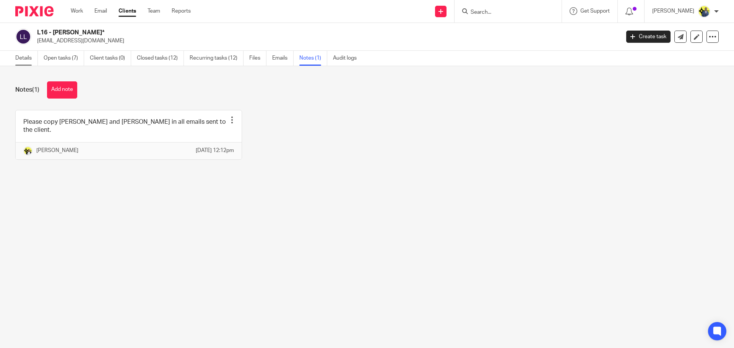
click at [27, 58] on link "Details" at bounding box center [26, 58] width 23 height 15
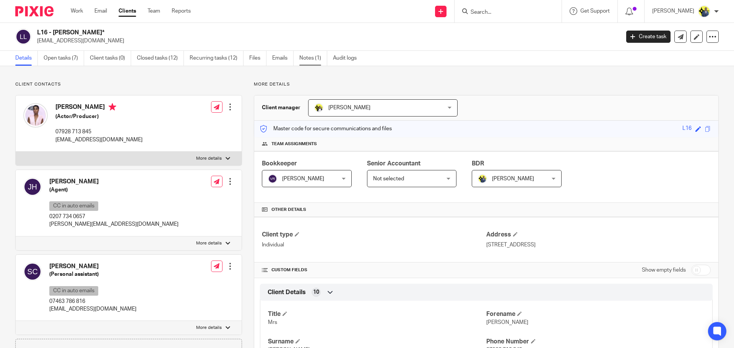
click at [309, 58] on link "Notes (1)" at bounding box center [313, 58] width 28 height 15
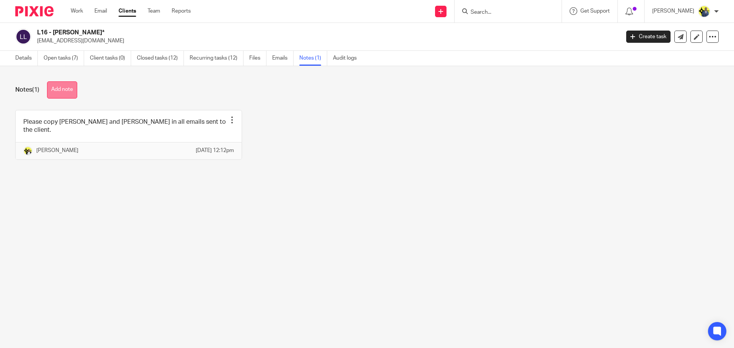
click at [63, 92] on button "Add note" at bounding box center [62, 89] width 30 height 17
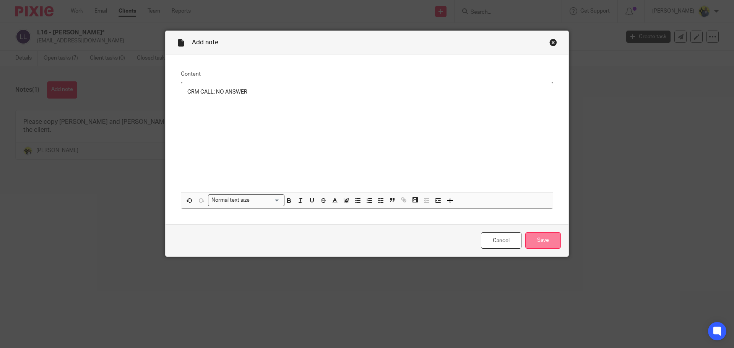
click at [547, 242] on input "Save" at bounding box center [543, 241] width 36 height 16
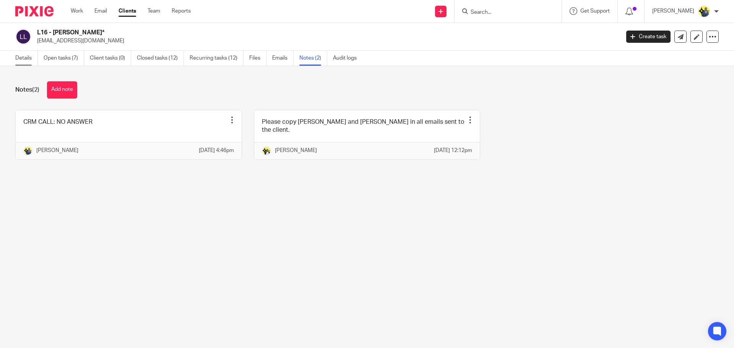
click at [31, 55] on link "Details" at bounding box center [26, 58] width 23 height 15
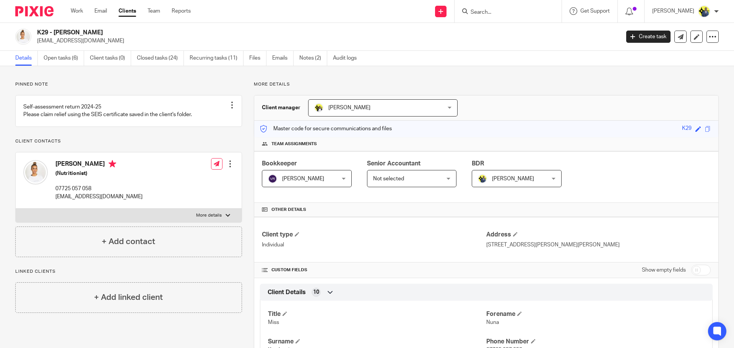
click at [66, 170] on h4 "[PERSON_NAME]" at bounding box center [98, 165] width 87 height 10
click at [65, 168] on h4 "Nuna Kamhawi" at bounding box center [98, 165] width 87 height 10
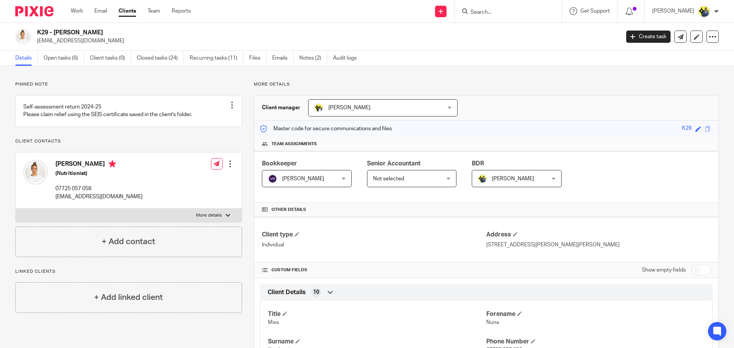
click at [65, 167] on div "Nuna Kamhawi (Nutritionist) 07725 057 058 nunakamhawi@hotmail.co.uk" at bounding box center [82, 180] width 119 height 48
click at [69, 170] on h4 "Nuna Kamhawi" at bounding box center [98, 165] width 87 height 10
copy h4 "Nuna Kamhawi"
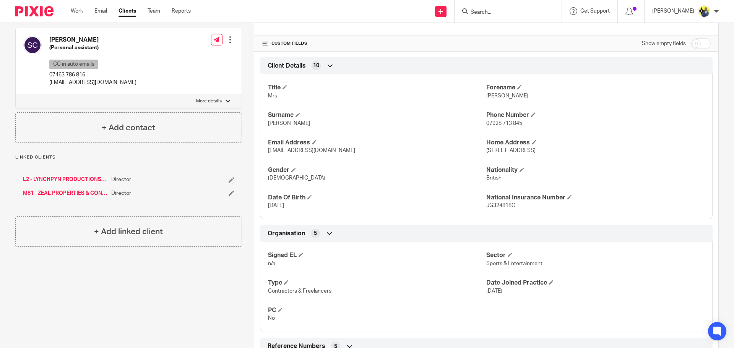
scroll to position [268, 0]
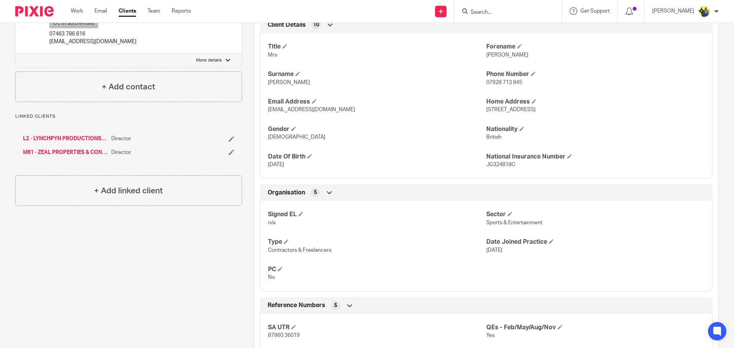
click at [65, 137] on link "L2 - LYNCHPYN PRODUCTIONS LIMITED*" at bounding box center [65, 139] width 85 height 8
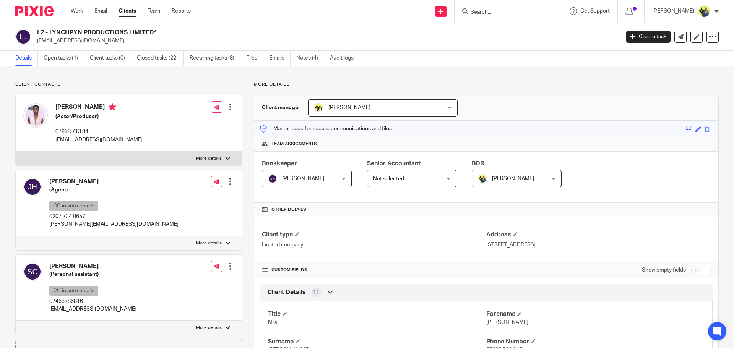
drag, startPoint x: 154, startPoint y: 32, endPoint x: 50, endPoint y: 28, distance: 103.3
click at [50, 28] on div "L2 - LYNCHPYN PRODUCTIONS LIMITED* lrlpyn@gmail.com Create task Update from Com…" at bounding box center [367, 37] width 734 height 28
copy h2 "LYNCHPYN PRODUCTIONS LIMITED"
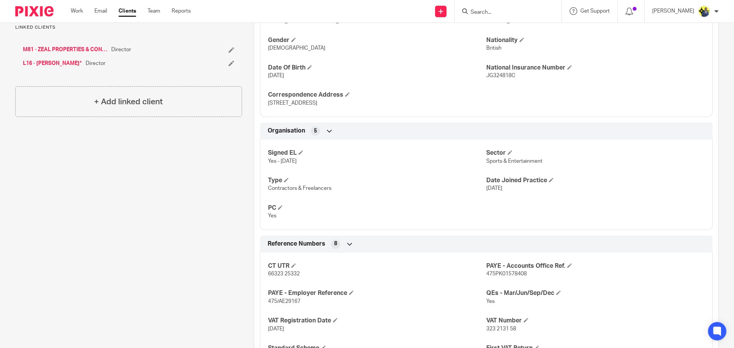
scroll to position [268, 0]
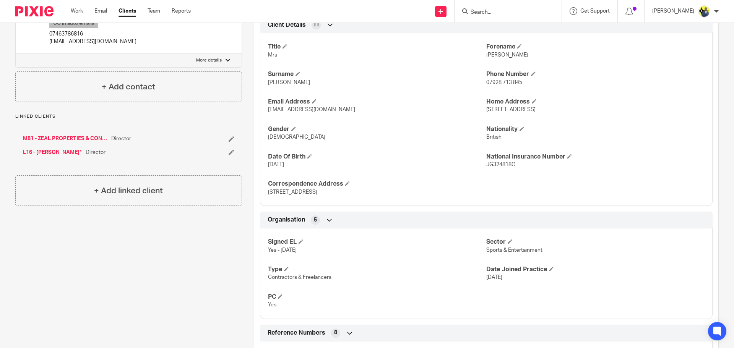
click at [68, 138] on link "M81 - ZEAL PROPERTIES & CONSTRUCTION LTD*" at bounding box center [65, 139] width 85 height 8
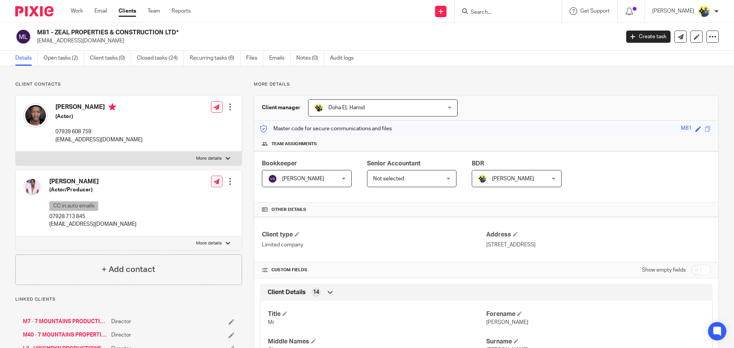
drag, startPoint x: 176, startPoint y: 32, endPoint x: 55, endPoint y: 24, distance: 121.1
click at [55, 24] on div "M81 - ZEAL PROPERTIES & CONSTRUCTION LTD* [EMAIL_ADDRESS][DOMAIN_NAME] Create t…" at bounding box center [367, 37] width 734 height 28
copy h2 "ZEAL PROPERTIES & CONSTRUCTION LTD"
drag, startPoint x: 167, startPoint y: 34, endPoint x: 52, endPoint y: 34, distance: 114.7
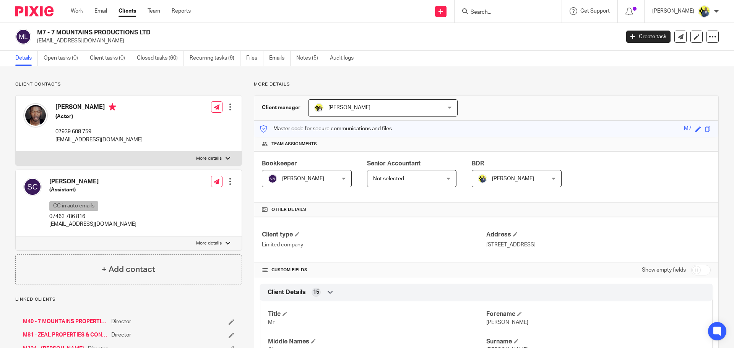
click at [52, 34] on h2 "M7 - 7 MOUNTAINS PRODUCTIONS LTD" at bounding box center [268, 33] width 462 height 8
copy h2 "7 MOUNTAINS PRODUCTIONS LTD"
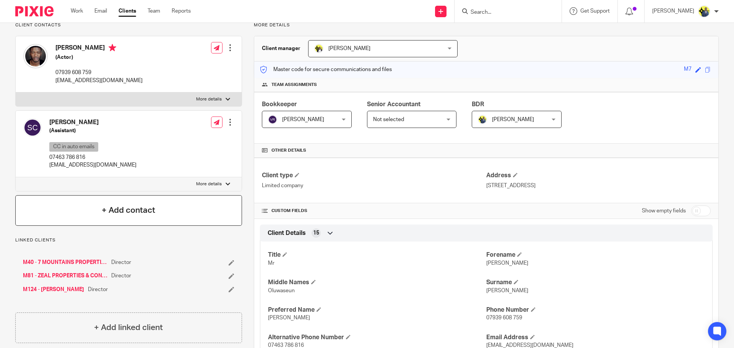
scroll to position [89, 0]
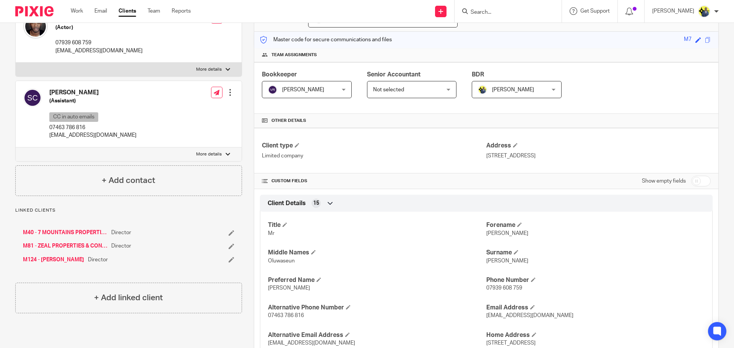
click at [76, 231] on link "M40 - 7 MOUNTAINS PROPERTIES LTD" at bounding box center [65, 233] width 85 height 8
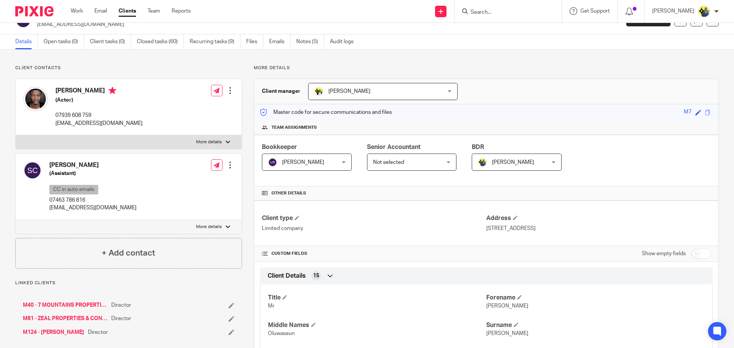
scroll to position [0, 0]
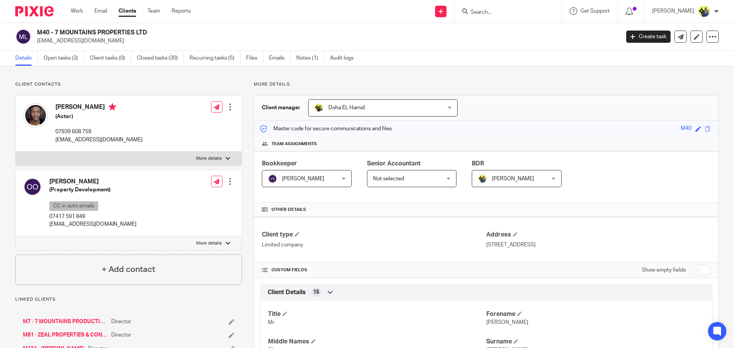
drag, startPoint x: 164, startPoint y: 34, endPoint x: 55, endPoint y: 33, distance: 108.6
click at [55, 33] on h2 "M40 - 7 MOUNTAINS PROPERTIES LTD" at bounding box center [268, 33] width 462 height 8
copy h2 "7 MOUNTAINS PROPERTIES LTD"
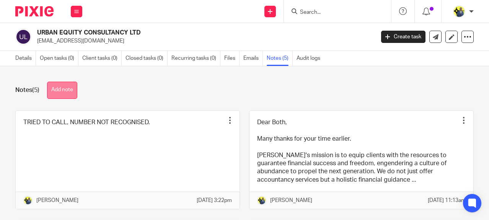
click at [65, 86] on button "Add note" at bounding box center [62, 89] width 30 height 17
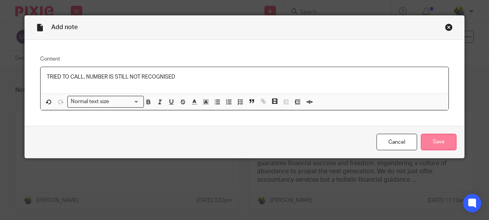
click at [437, 143] on input "Save" at bounding box center [439, 141] width 36 height 16
